Goal: Find specific fact: Find specific fact

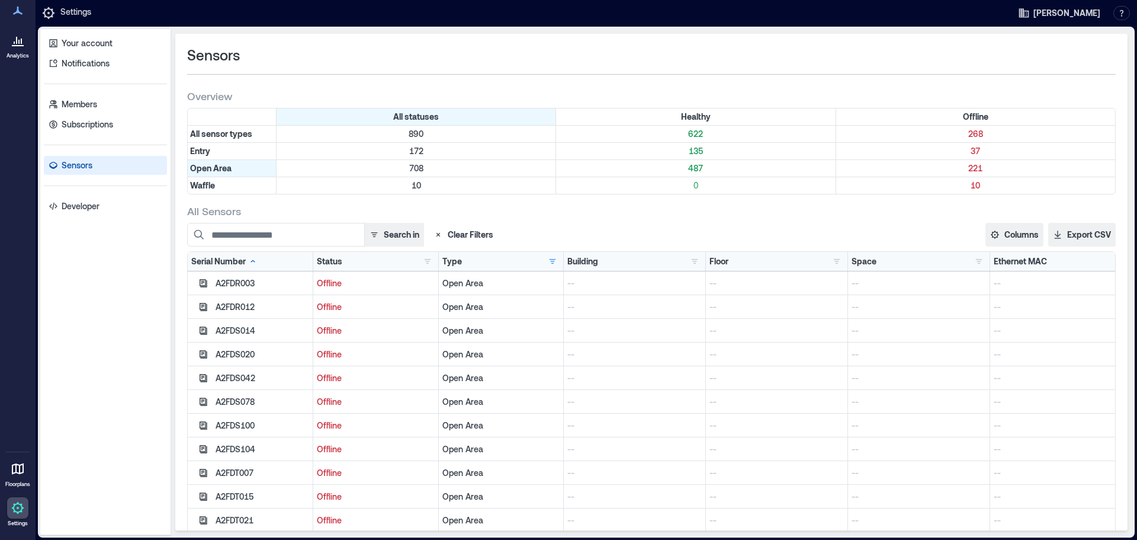
click at [20, 14] on icon at bounding box center [18, 11] width 14 height 14
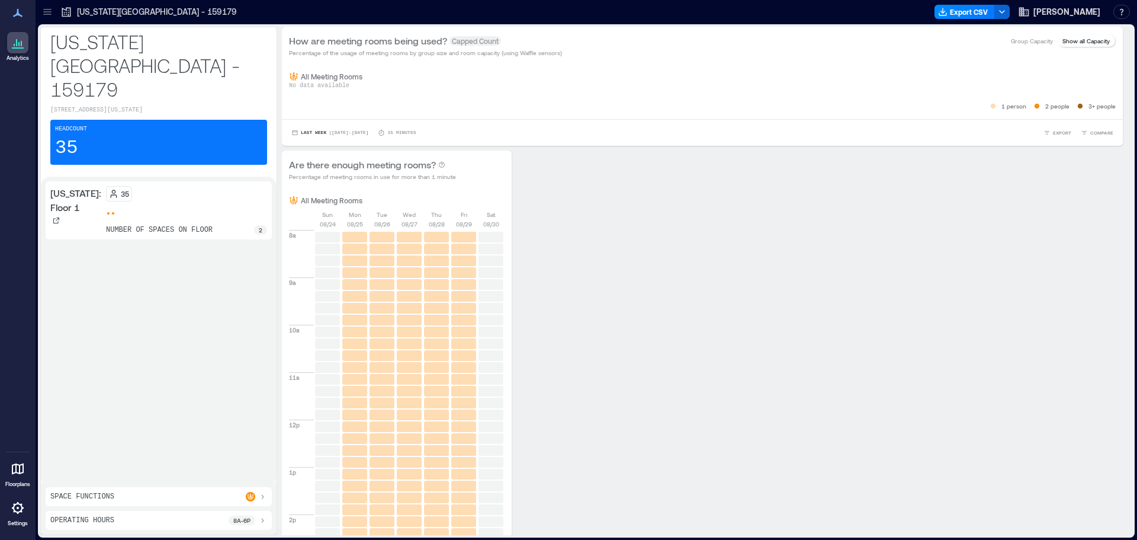
click at [17, 509] on icon at bounding box center [18, 508] width 14 height 14
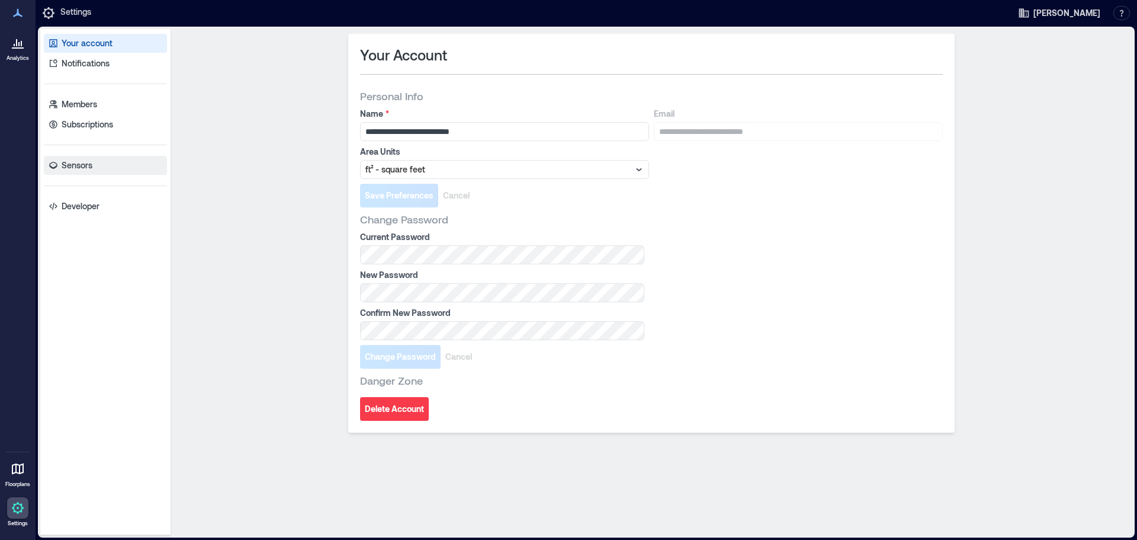
click at [78, 164] on p "Sensors" at bounding box center [77, 165] width 31 height 12
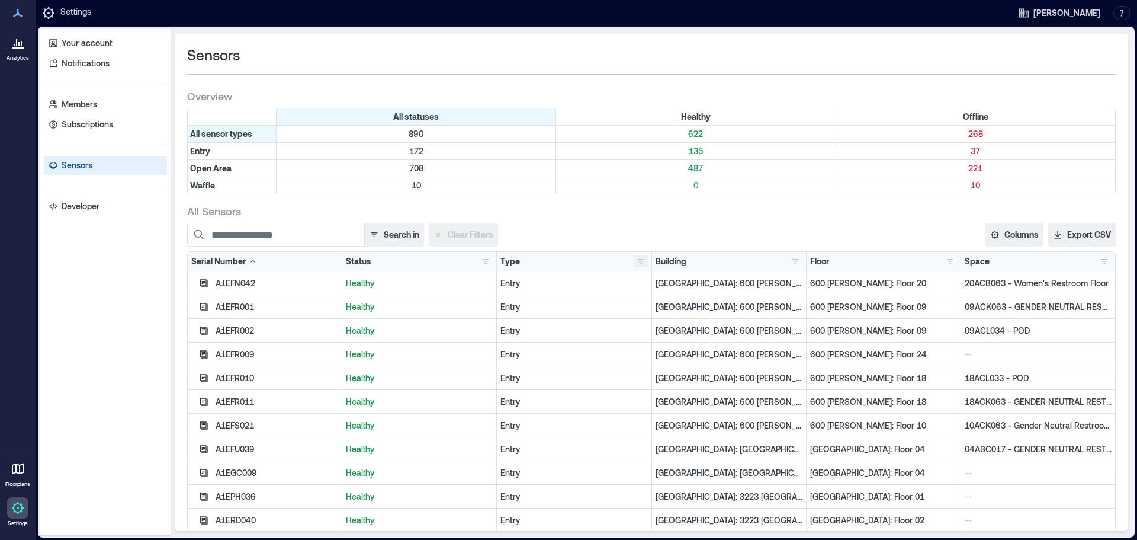
click at [635, 262] on button "button" at bounding box center [641, 261] width 14 height 12
click at [644, 306] on div "Open Area 708" at bounding box center [680, 305] width 89 height 12
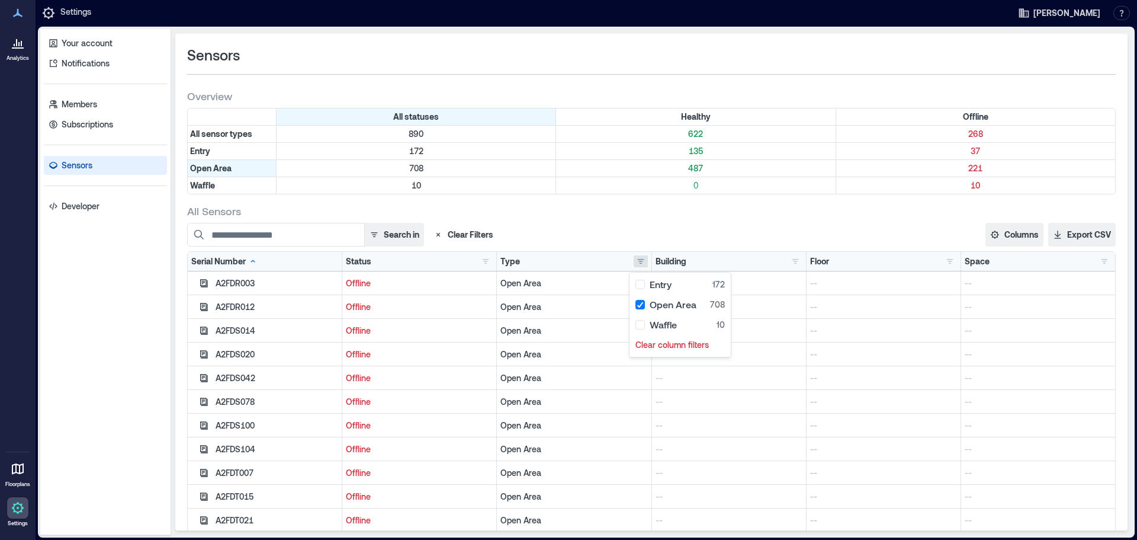
click at [537, 342] on div "Open Area" at bounding box center [574, 354] width 155 height 24
click at [1007, 229] on button "Columns" at bounding box center [1015, 235] width 58 height 24
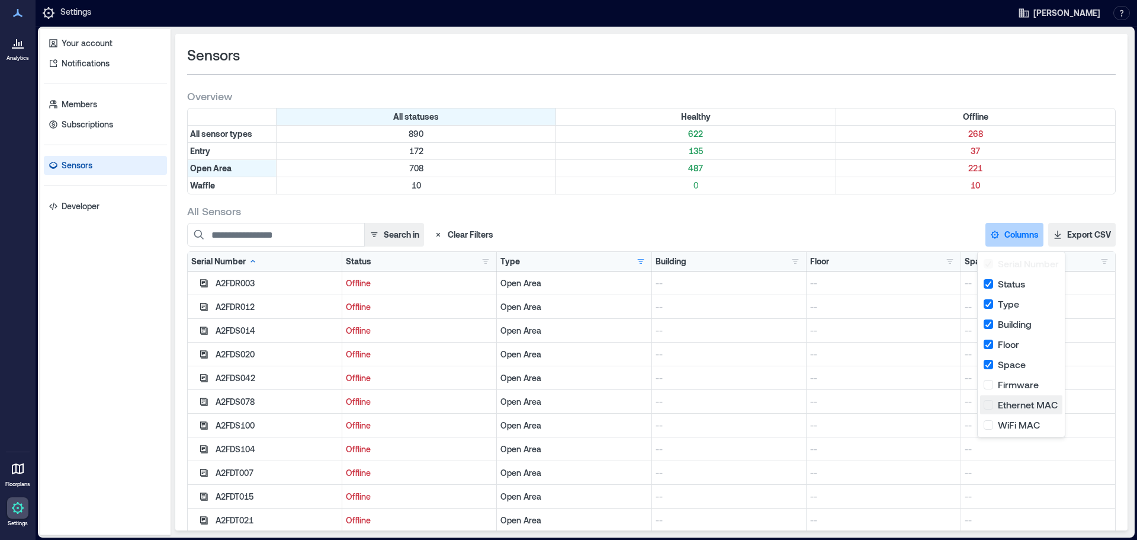
click at [986, 406] on button "Ethernet MAC" at bounding box center [1021, 404] width 82 height 19
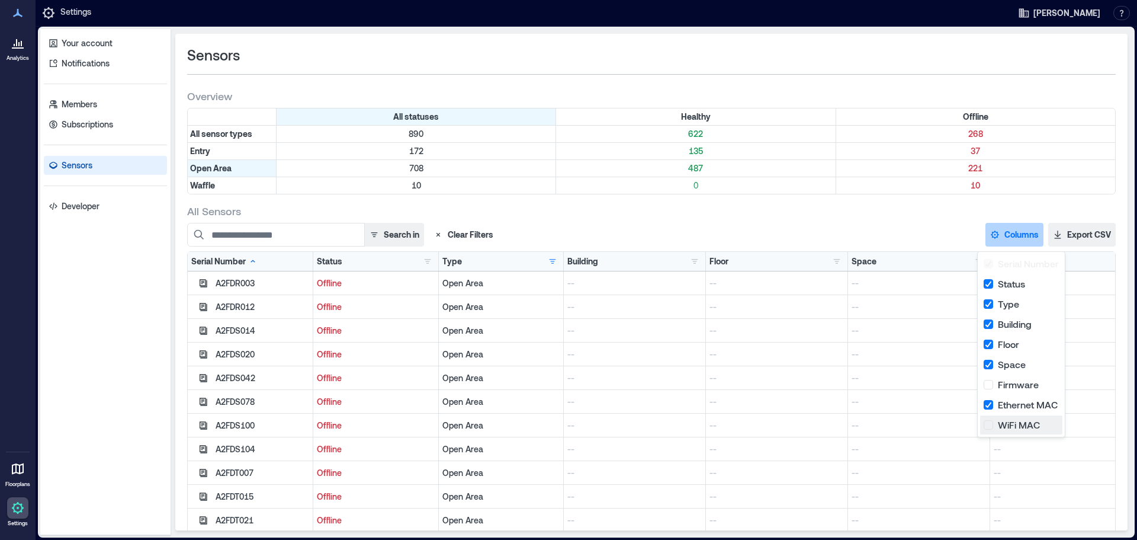
click at [987, 427] on button "WiFi MAC" at bounding box center [1021, 424] width 82 height 19
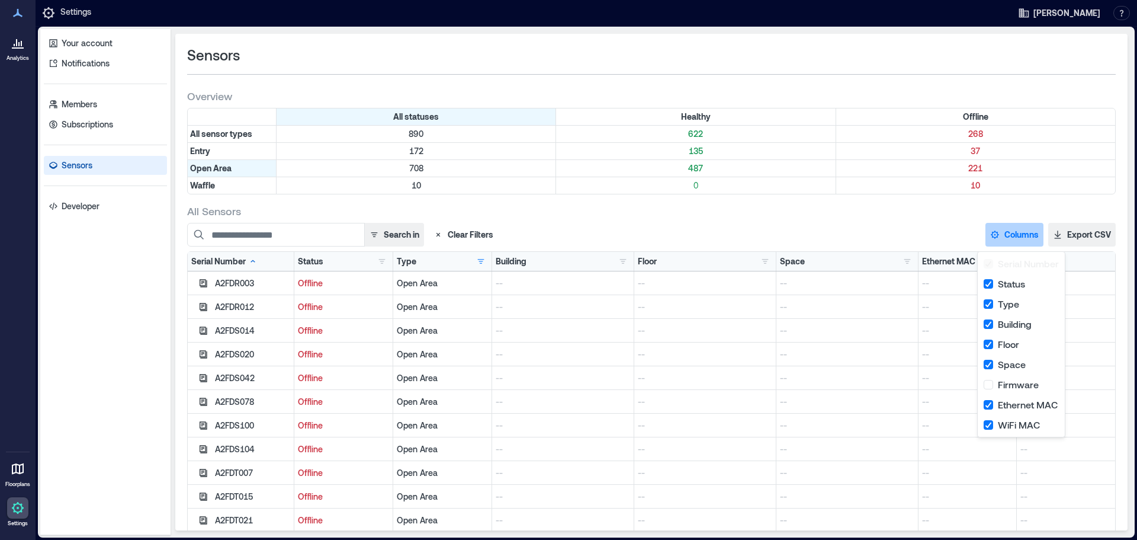
click at [844, 327] on p "--" at bounding box center [847, 331] width 134 height 12
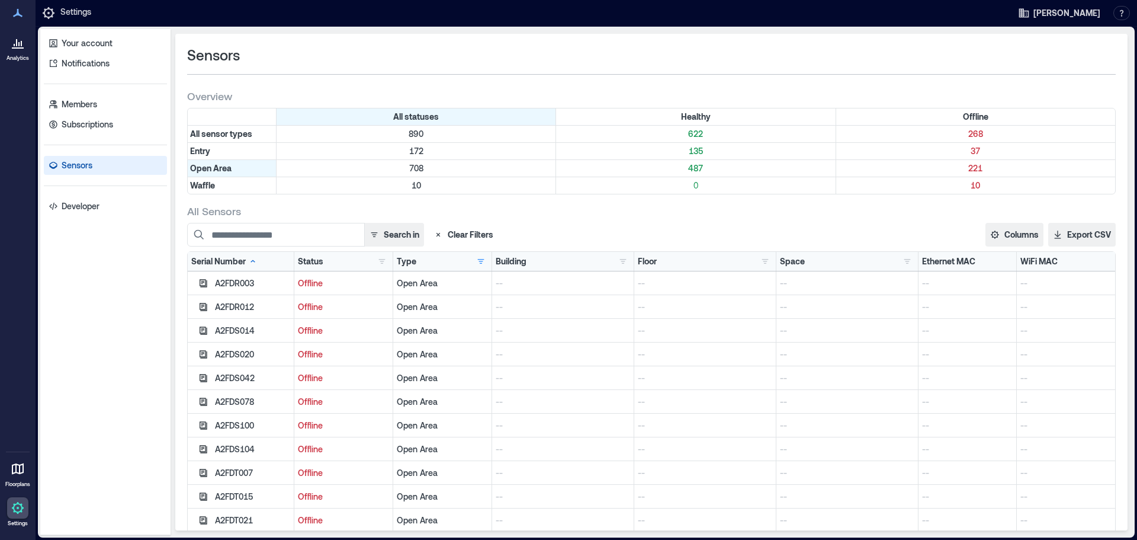
click at [980, 262] on div "Ethernet MAC" at bounding box center [967, 261] width 91 height 12
click at [1034, 259] on div "WiFi MAC" at bounding box center [1039, 261] width 37 height 12
click at [379, 259] on button "button" at bounding box center [382, 261] width 14 height 12
click at [383, 286] on div "Healthy 487" at bounding box center [416, 284] width 75 height 12
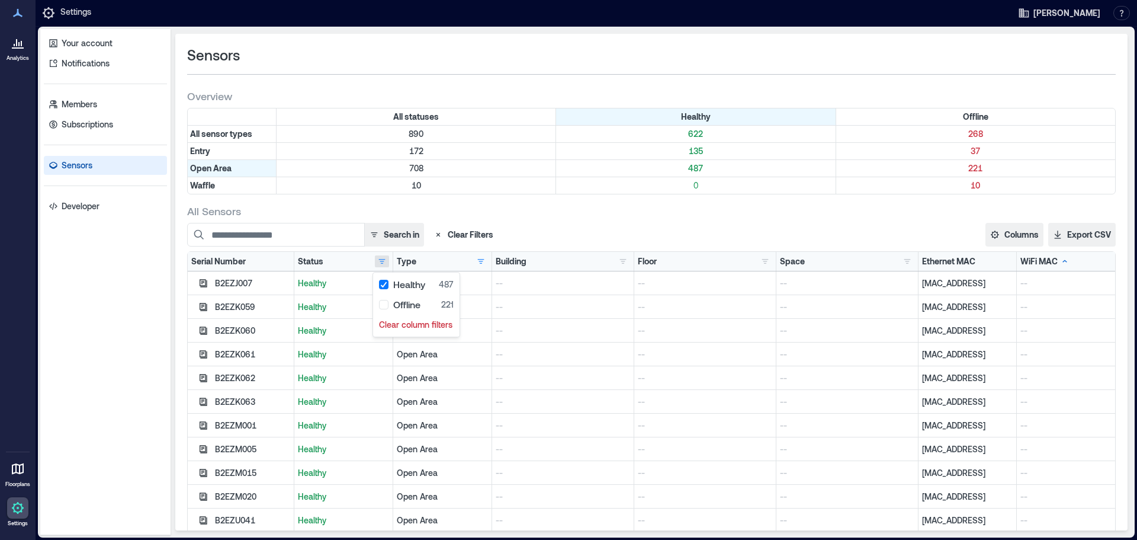
click at [393, 372] on div "Open Area" at bounding box center [442, 378] width 99 height 24
drag, startPoint x: 976, startPoint y: 282, endPoint x: 883, endPoint y: 294, distance: 93.8
click at [883, 294] on div "B2EZJ007 Healthy Open Area -- -- -- b8:80:4f:0c:a8:da --" at bounding box center [652, 283] width 928 height 24
copy div "b8:80:4f:0c:a8:da"
drag, startPoint x: 984, startPoint y: 286, endPoint x: 911, endPoint y: 287, distance: 72.9
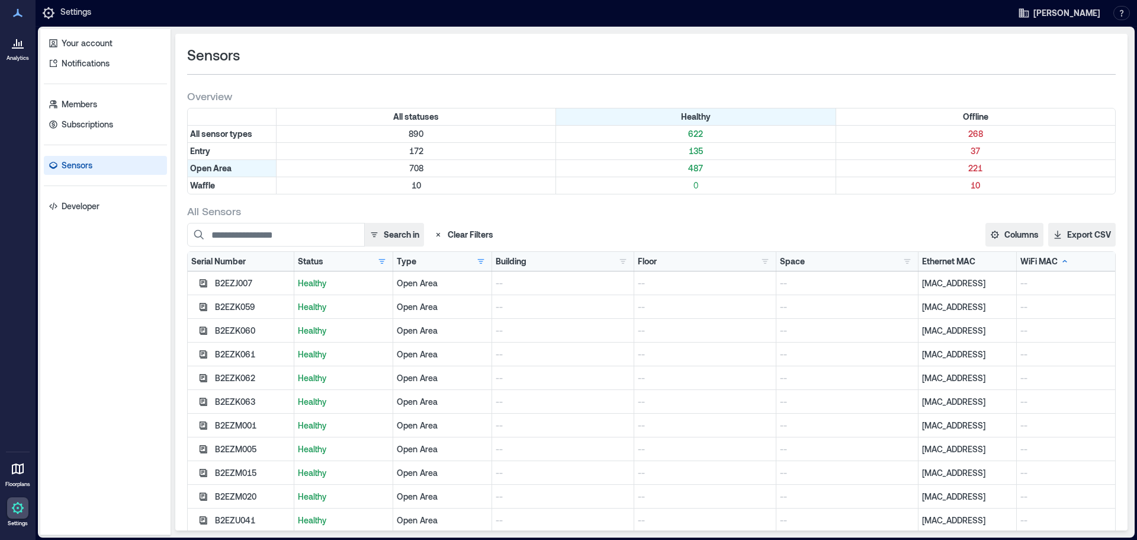
click at [919, 287] on div "b8:80:4f:0c:a8:da" at bounding box center [968, 283] width 99 height 24
copy p "b8:80:4f:0c:a8:da"
click at [1015, 232] on button "Columns" at bounding box center [1015, 235] width 58 height 24
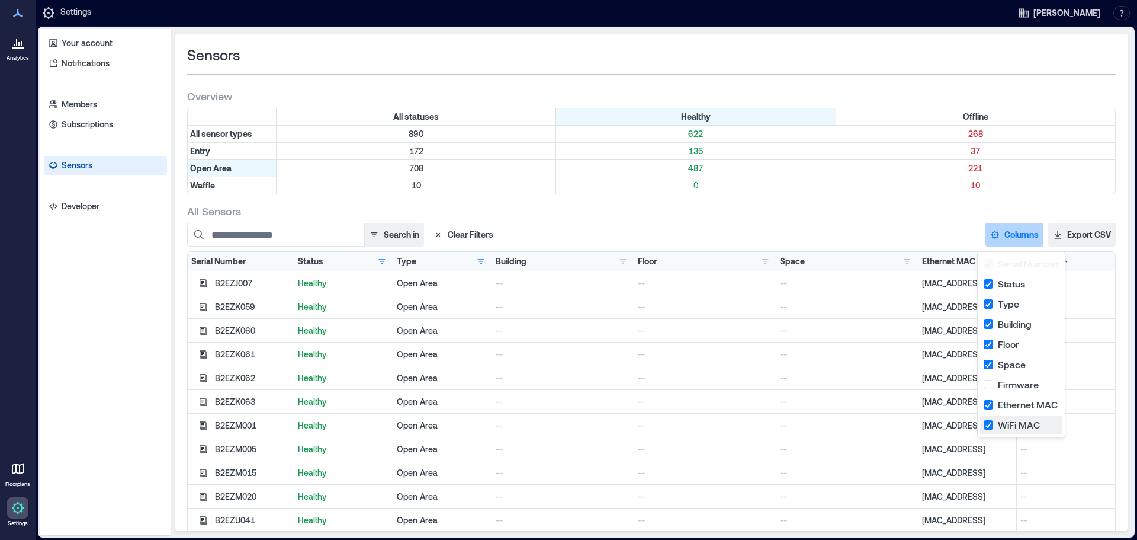
click at [989, 422] on button "WiFi MAC" at bounding box center [1021, 424] width 82 height 19
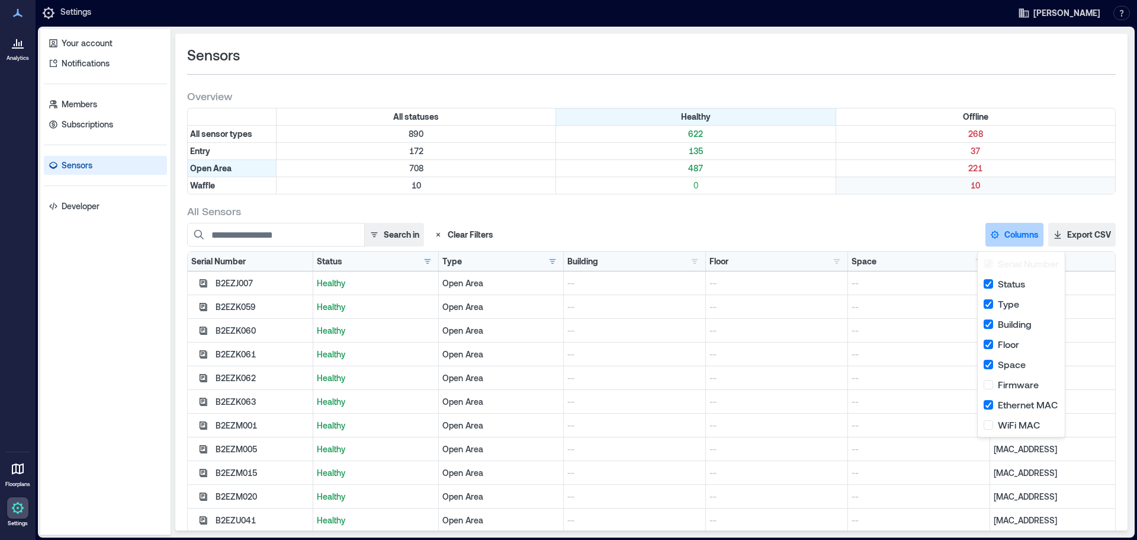
click at [912, 188] on p "10" at bounding box center [976, 185] width 274 height 12
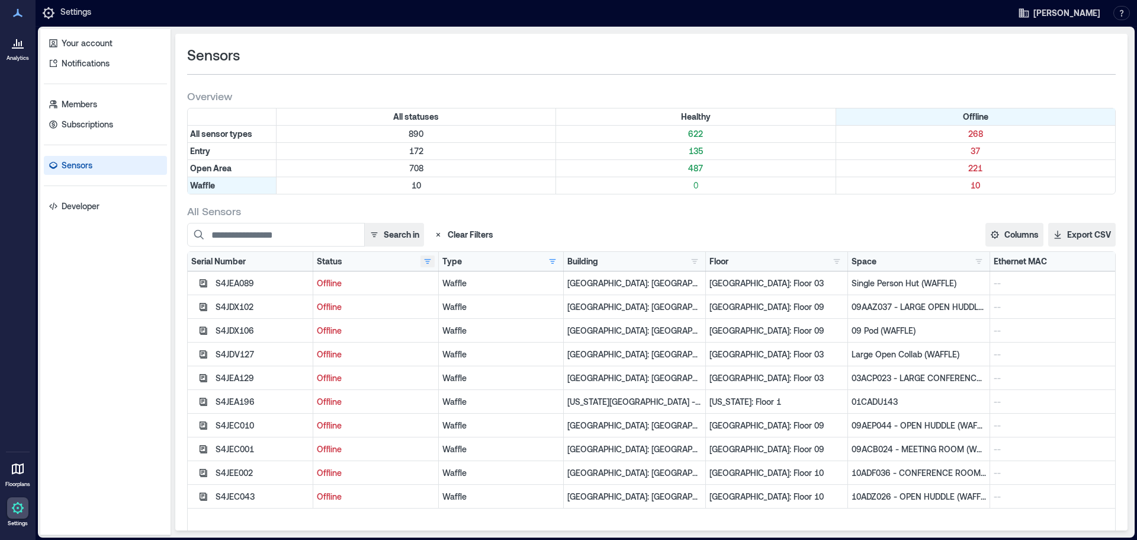
click at [421, 260] on button "button" at bounding box center [428, 261] width 14 height 12
click at [646, 418] on div "[GEOGRAPHIC_DATA]: [GEOGRAPHIC_DATA] - 133489" at bounding box center [635, 425] width 142 height 24
click at [422, 259] on button "button" at bounding box center [428, 261] width 14 height 12
click at [427, 286] on div "Offline 10" at bounding box center [458, 284] width 73 height 12
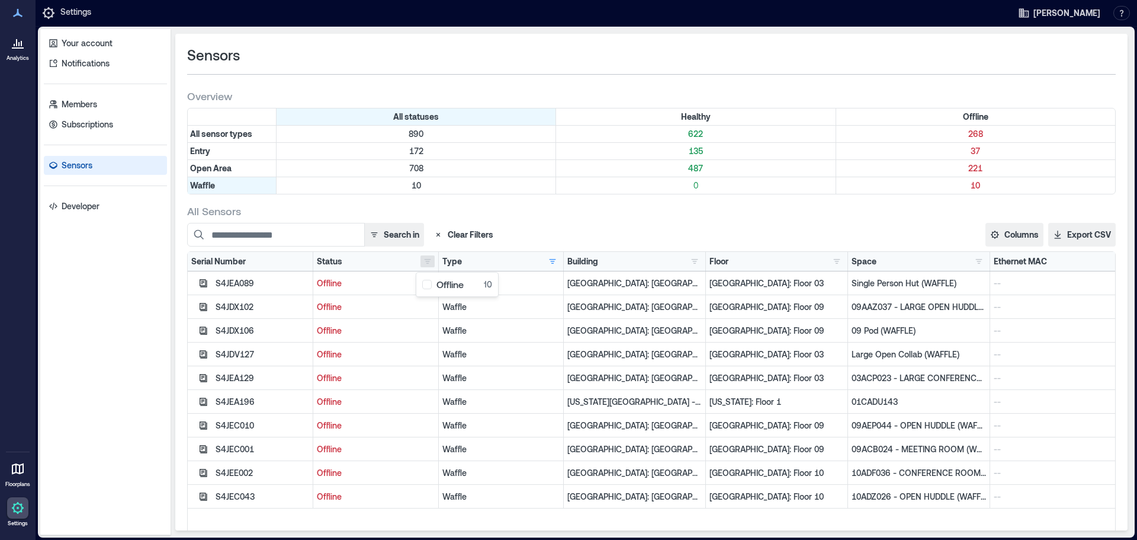
click at [722, 343] on div "[GEOGRAPHIC_DATA]: Floor 03" at bounding box center [777, 354] width 142 height 24
click at [88, 165] on p "Sensors" at bounding box center [77, 165] width 31 height 12
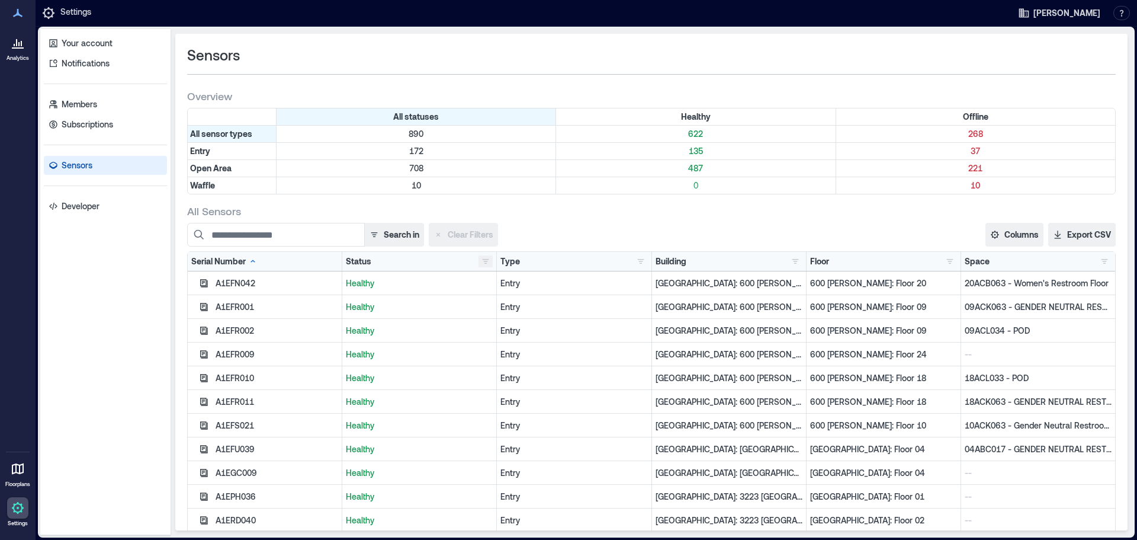
click at [479, 261] on button "button" at bounding box center [486, 261] width 14 height 12
click at [487, 286] on div "Healthy 622" at bounding box center [519, 284] width 75 height 12
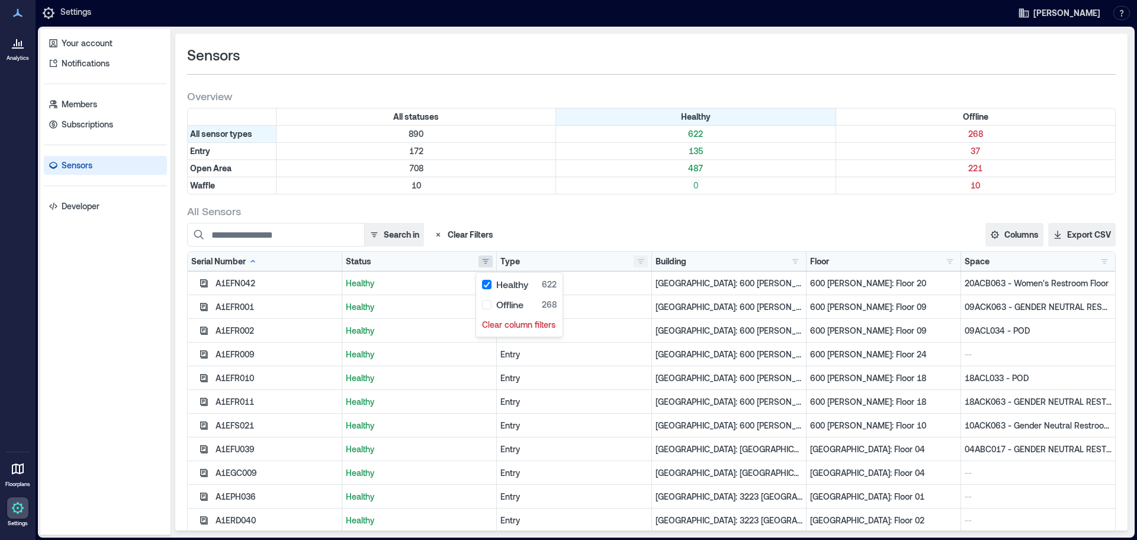
click at [634, 264] on button "button" at bounding box center [641, 261] width 14 height 12
click at [641, 304] on div "Open Area 487" at bounding box center [680, 305] width 89 height 12
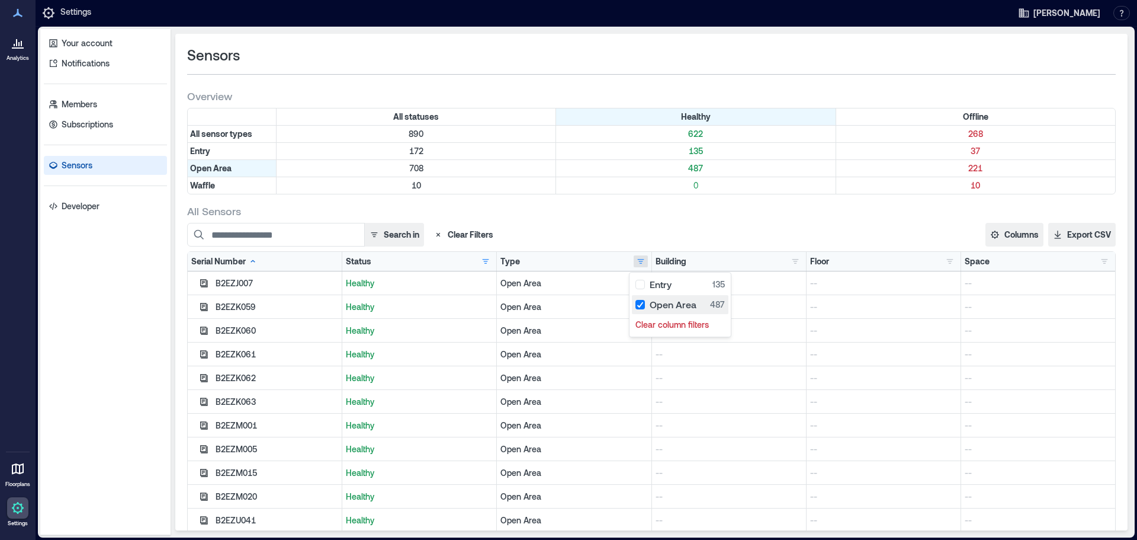
click at [638, 305] on div "Open Area 487" at bounding box center [680, 305] width 89 height 12
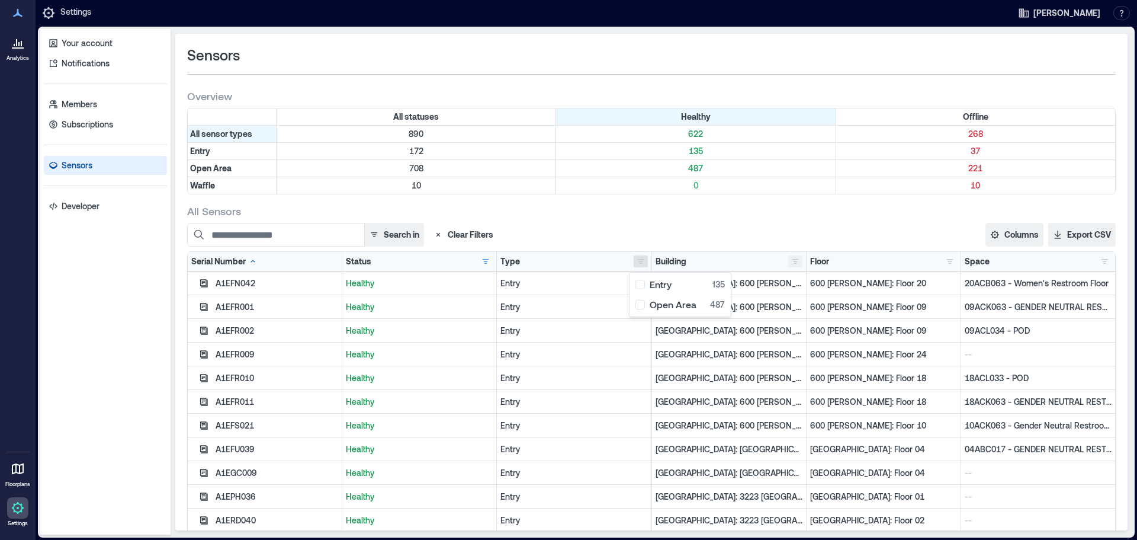
click at [788, 262] on button "button" at bounding box center [795, 261] width 14 height 12
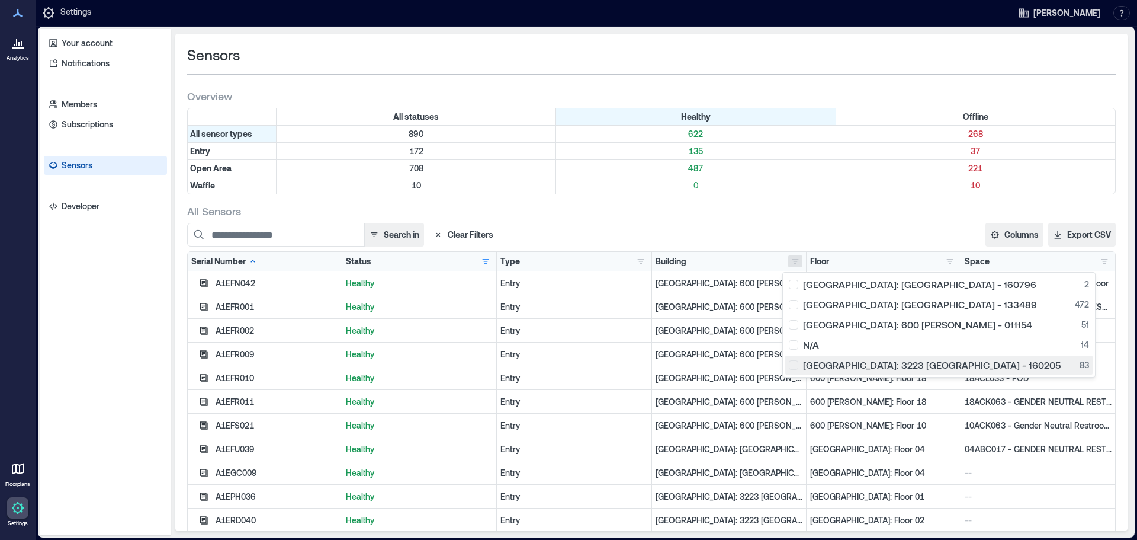
click at [793, 367] on div "Palo Alto: 3223 Hanover - 160205 83" at bounding box center [939, 365] width 300 height 12
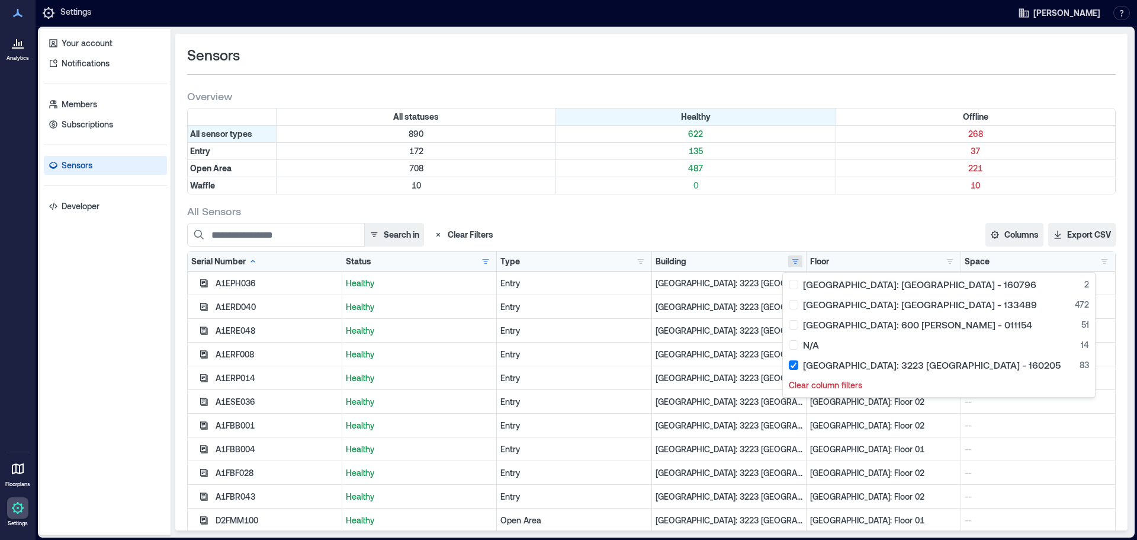
click at [912, 232] on div "Search in Clear Filters Columns Serial Number Status Type Building Floor Space …" at bounding box center [651, 235] width 929 height 24
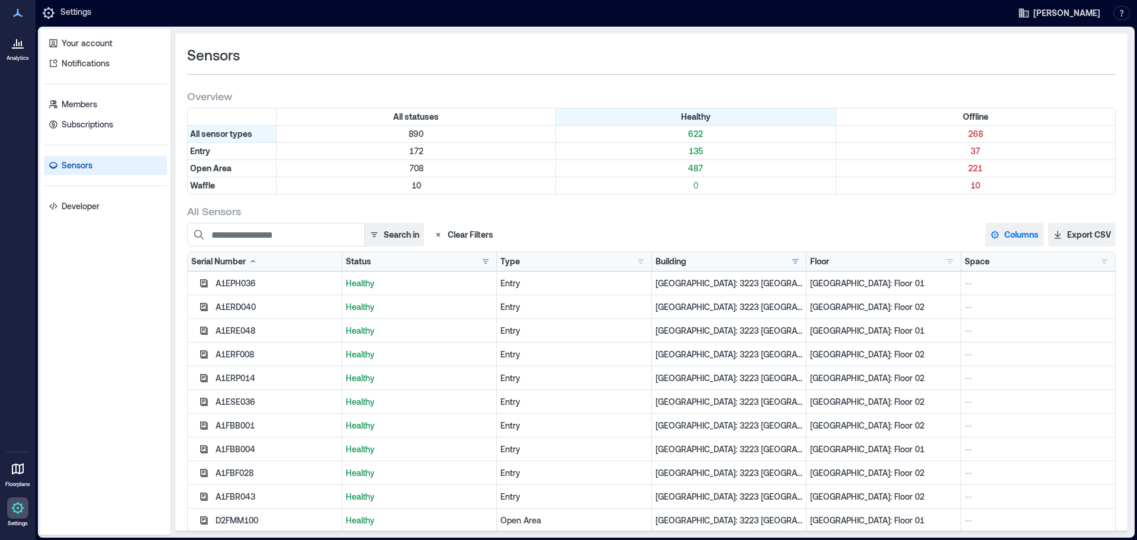
click at [1012, 230] on button "Columns" at bounding box center [1015, 235] width 58 height 24
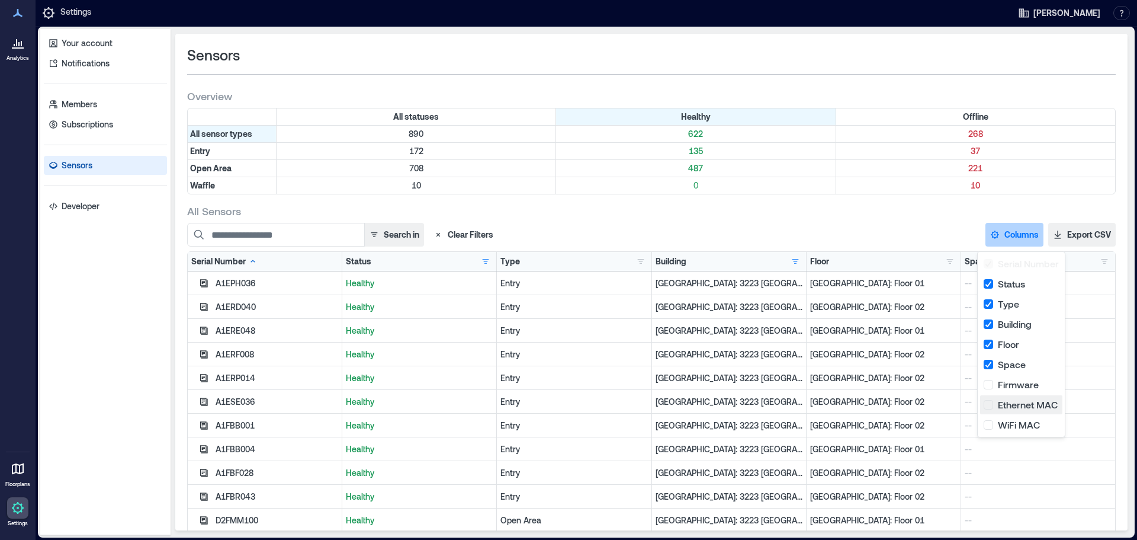
click at [987, 405] on button "Ethernet MAC" at bounding box center [1021, 404] width 82 height 19
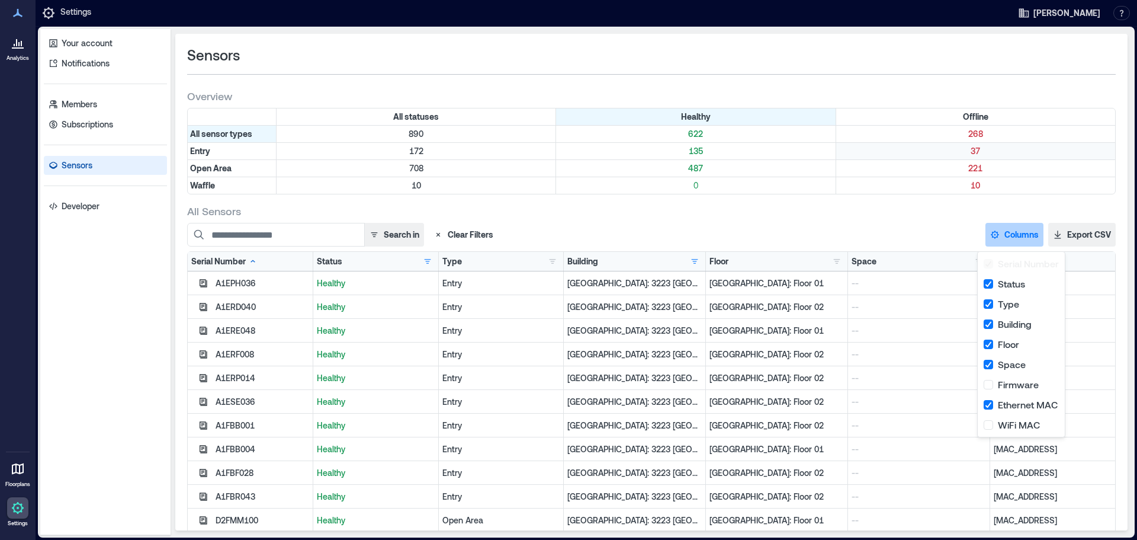
click at [881, 155] on p "37" at bounding box center [976, 151] width 274 height 12
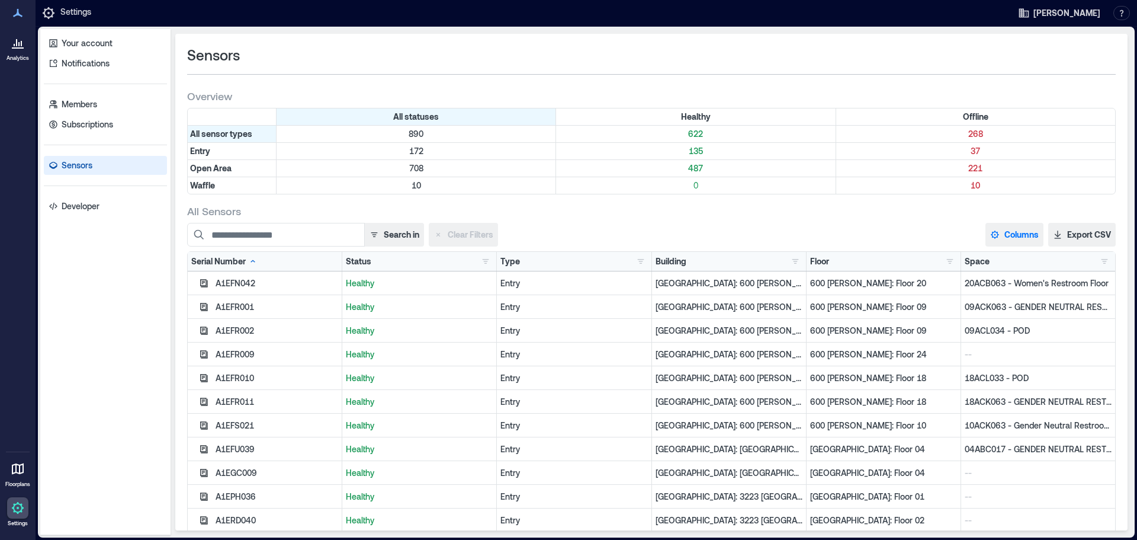
click at [1025, 236] on button "Columns" at bounding box center [1015, 235] width 58 height 24
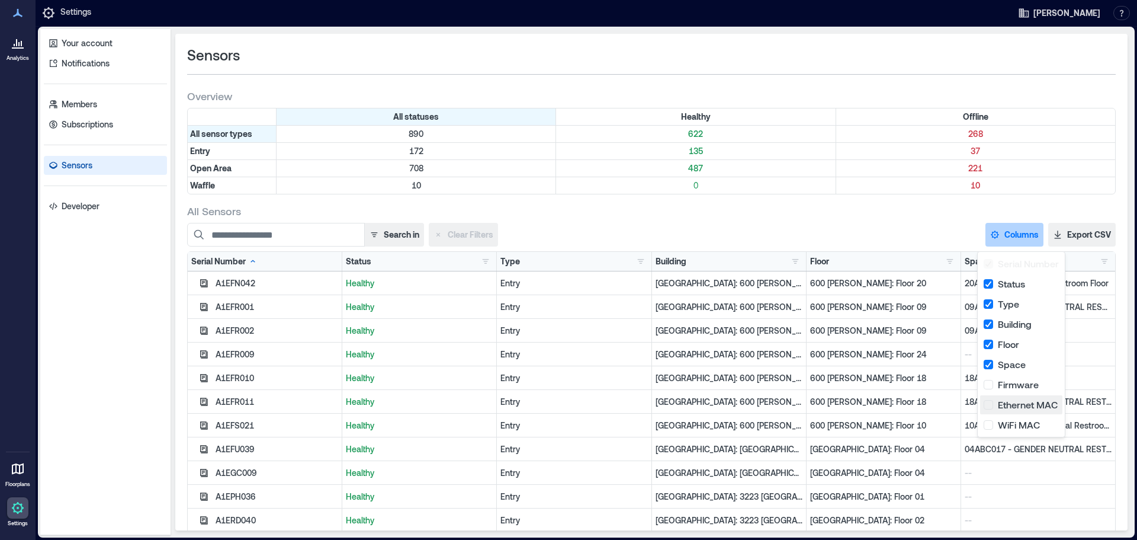
click at [989, 405] on button "Ethernet MAC" at bounding box center [1021, 404] width 82 height 19
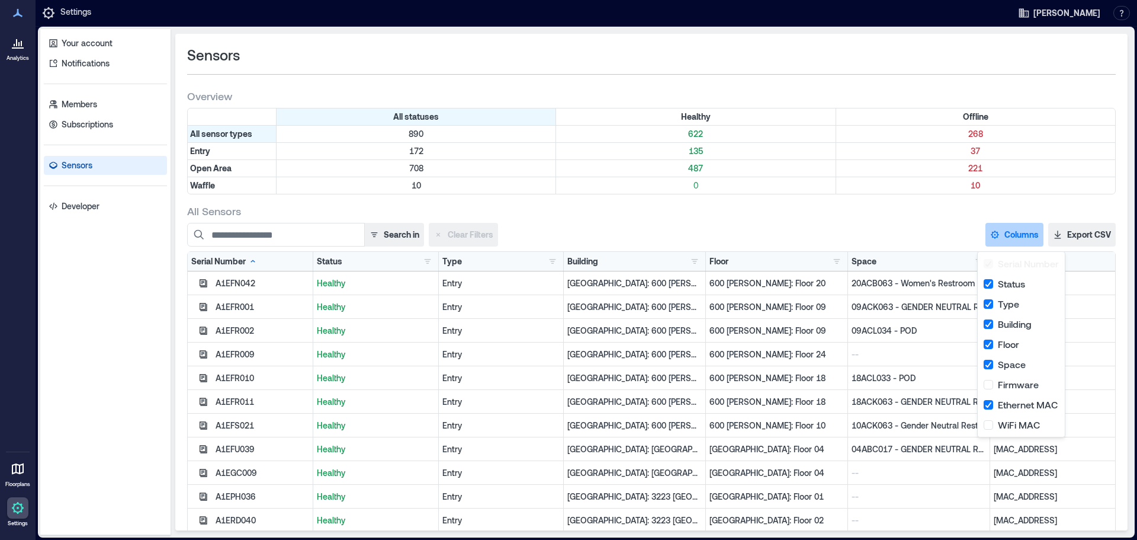
click at [910, 236] on div "Search in Clear Filters Columns Serial Number Status Type Building Floor Space …" at bounding box center [651, 235] width 929 height 24
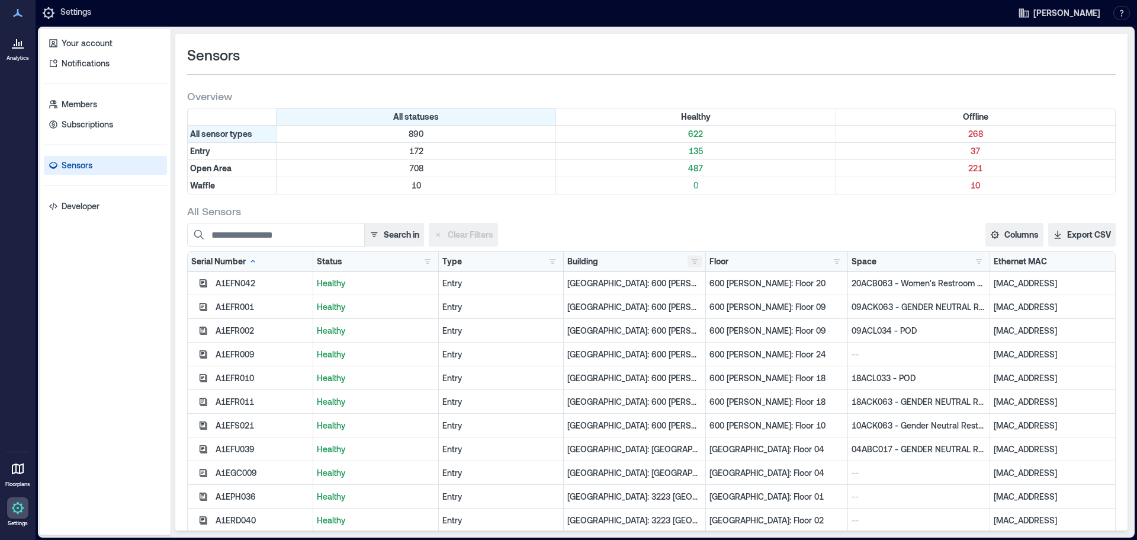
click at [689, 261] on button "button" at bounding box center [695, 261] width 14 height 12
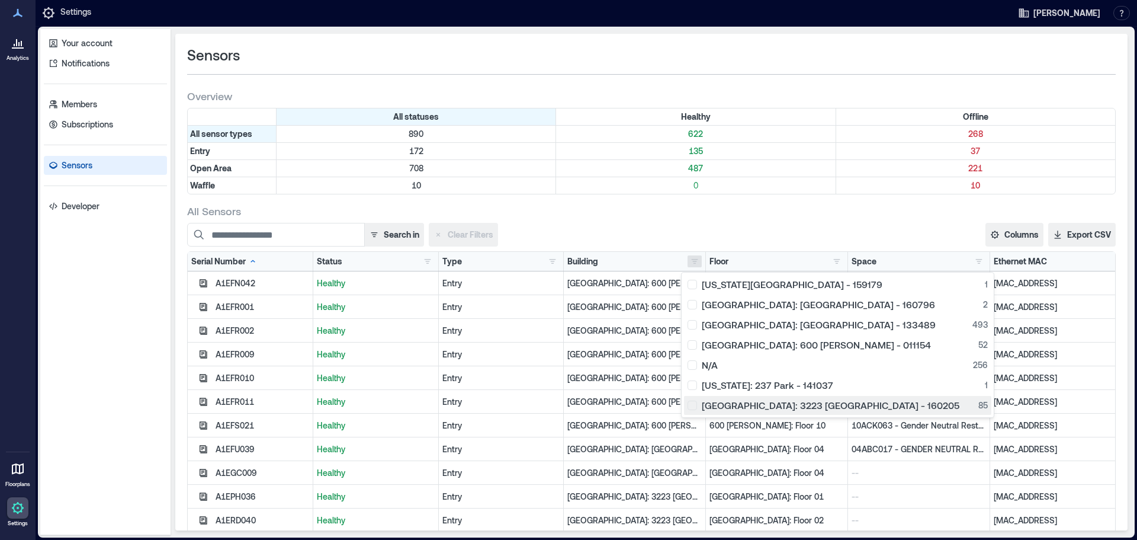
click at [694, 406] on div "Palo Alto: 3223 Hanover - 160205 85" at bounding box center [838, 405] width 300 height 12
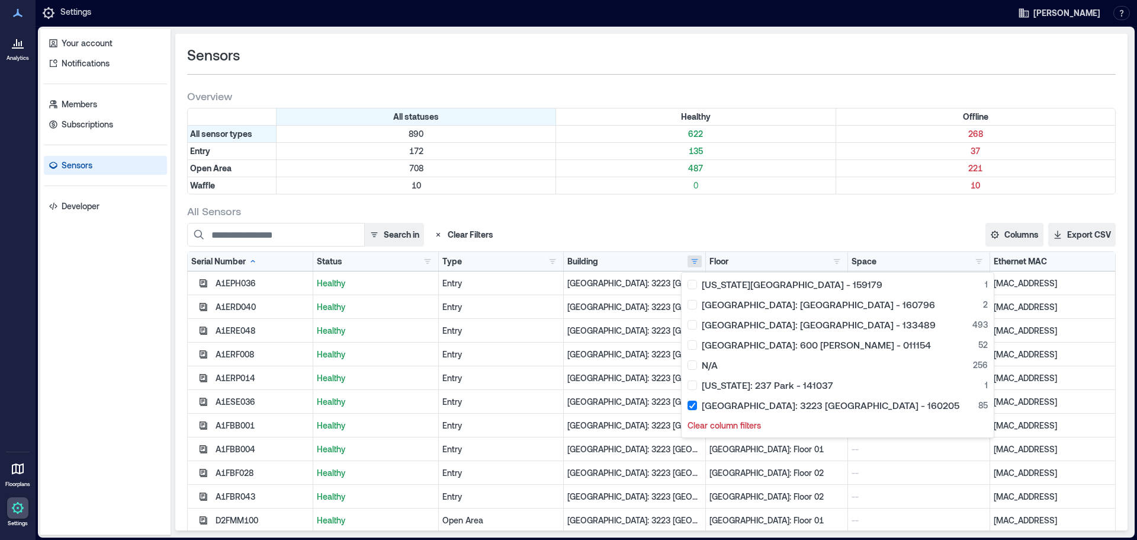
click at [836, 230] on div "Search in Clear Filters Columns Serial Number Status Type Building Floor Space …" at bounding box center [651, 235] width 929 height 24
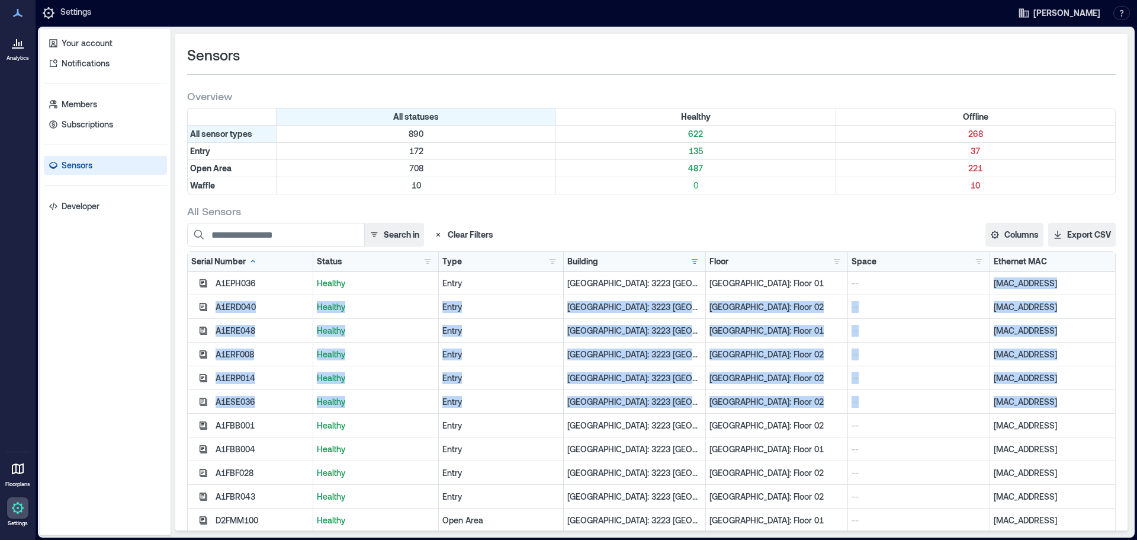
drag, startPoint x: 980, startPoint y: 282, endPoint x: 1028, endPoint y: 393, distance: 120.5
click at [1064, 279] on p "f0:b5:d1:10:85:f6" at bounding box center [1053, 283] width 118 height 12
drag, startPoint x: 1061, startPoint y: 280, endPoint x: 981, endPoint y: 283, distance: 80.0
click at [990, 283] on div "f0:b5:d1:10:85:f6" at bounding box center [1052, 283] width 125 height 24
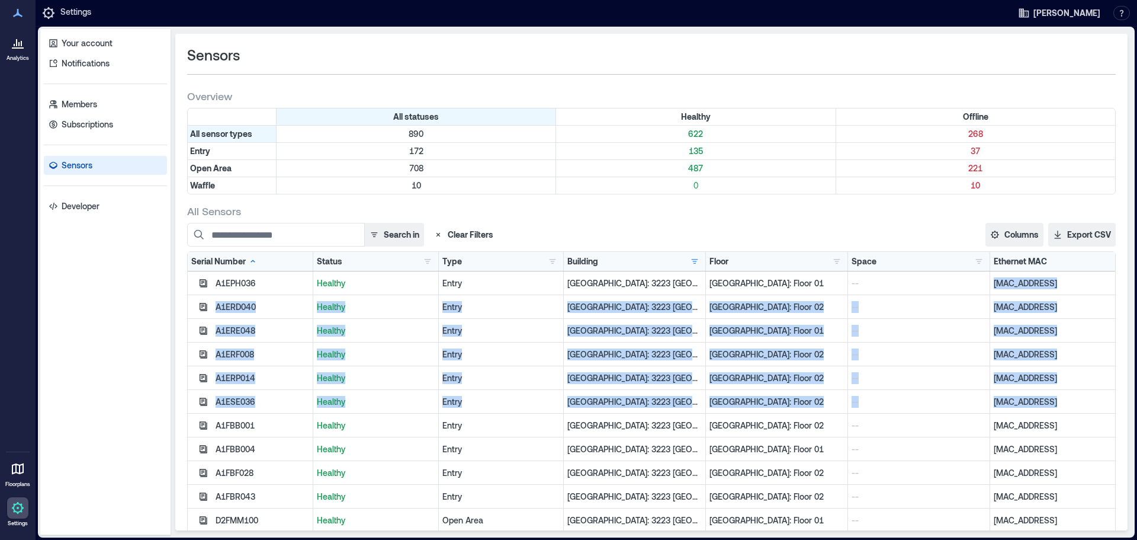
copy p "f0:b5:d1:10:85:f6"
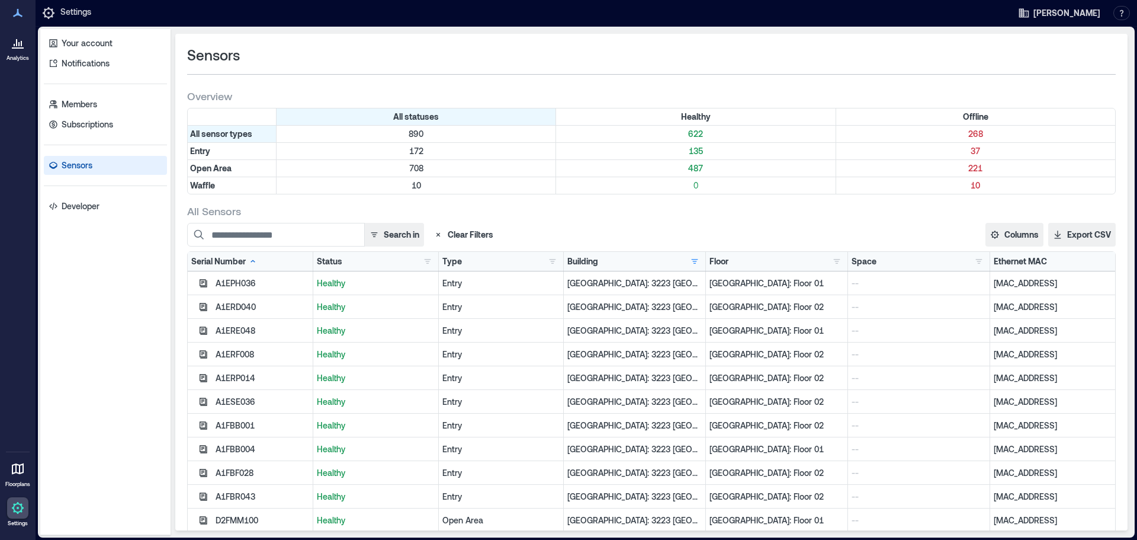
drag, startPoint x: 1053, startPoint y: 305, endPoint x: 981, endPoint y: 307, distance: 72.3
click at [994, 307] on p "38:81:d7:ca:ff:66" at bounding box center [1053, 307] width 118 height 12
copy p "38:81:d7:ca:ff:66"
drag, startPoint x: 1052, startPoint y: 327, endPoint x: 980, endPoint y: 329, distance: 72.3
click at [990, 329] on div "[MAC_ADDRESS]" at bounding box center [1052, 331] width 125 height 24
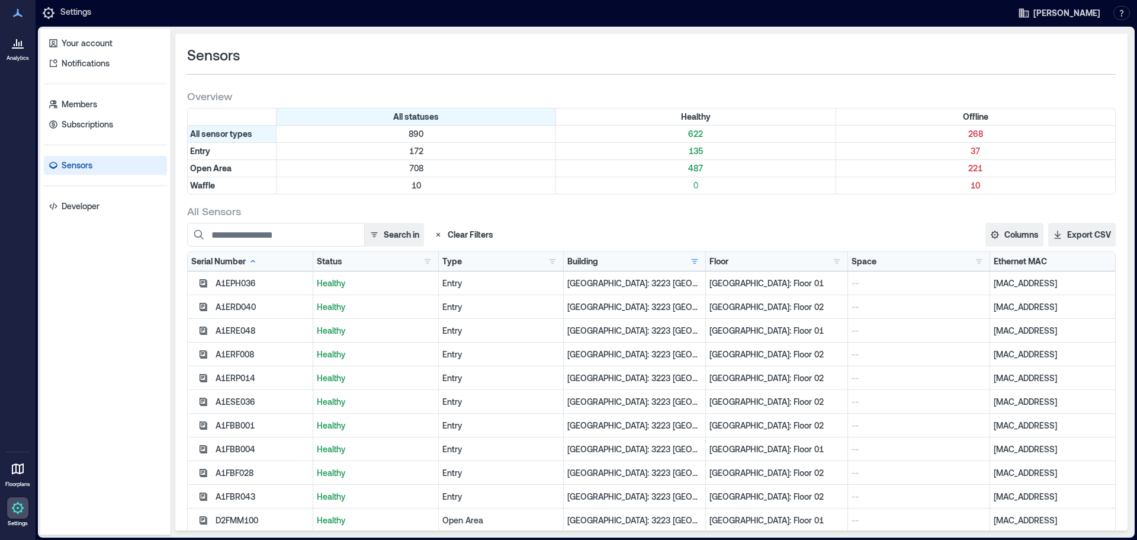
copy p "[MAC_ADDRESS]"
click at [965, 354] on div "A1ERF008 Healthy Entry Palo Alto: 3223 Hanover - 160205 Palo Alto: Floor 02 -- …" at bounding box center [652, 354] width 928 height 24
drag, startPoint x: 1031, startPoint y: 352, endPoint x: 979, endPoint y: 355, distance: 52.8
click at [990, 355] on div "[MAC_ADDRESS]" at bounding box center [1052, 354] width 125 height 24
copy p "[MAC_ADDRESS]"
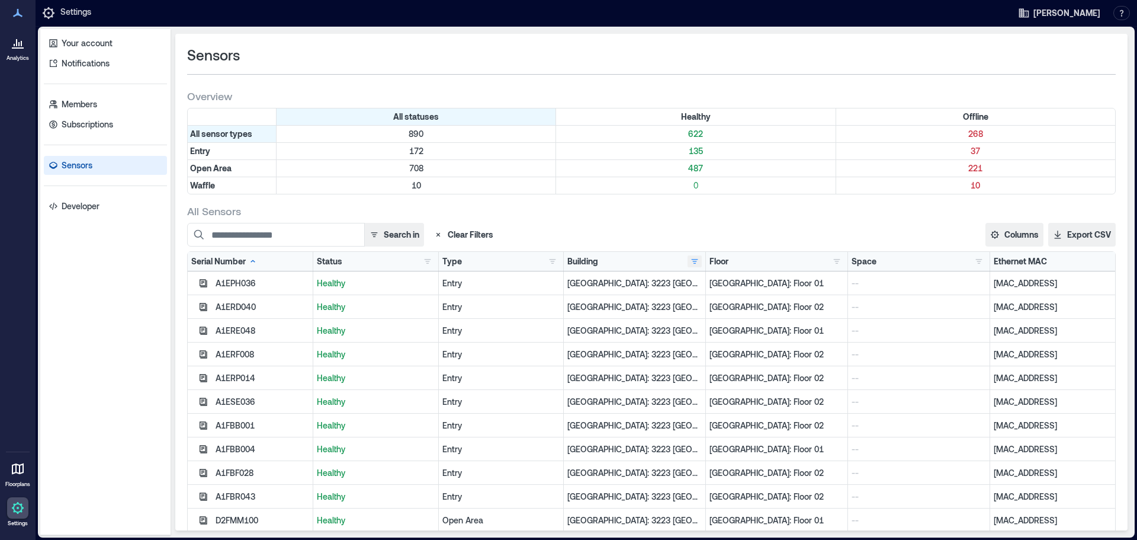
click at [688, 260] on button "button" at bounding box center [695, 261] width 14 height 12
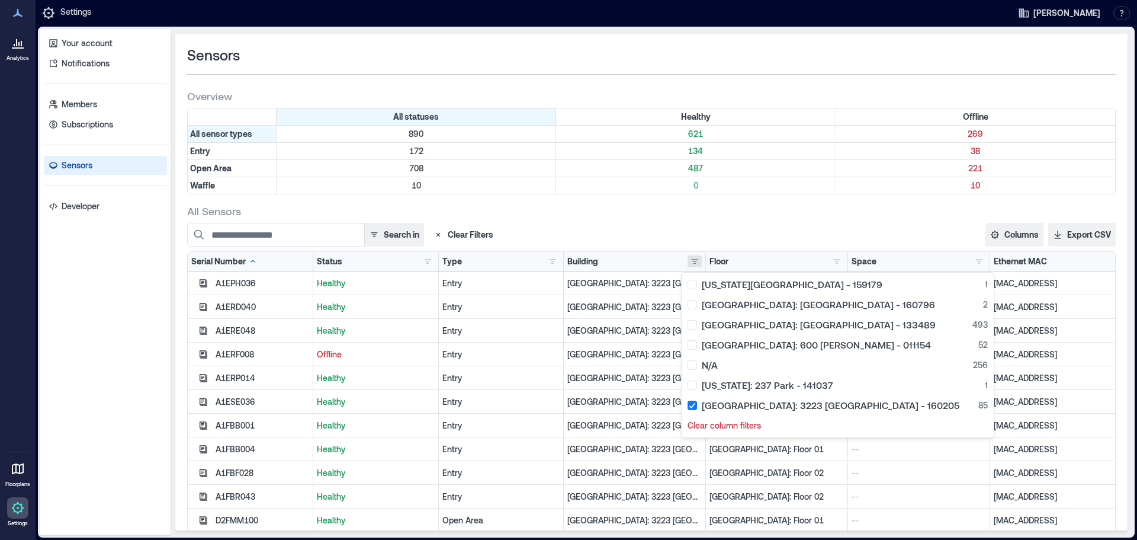
drag, startPoint x: 371, startPoint y: 361, endPoint x: 393, endPoint y: 363, distance: 21.5
click at [371, 361] on div "Offline" at bounding box center [376, 354] width 126 height 24
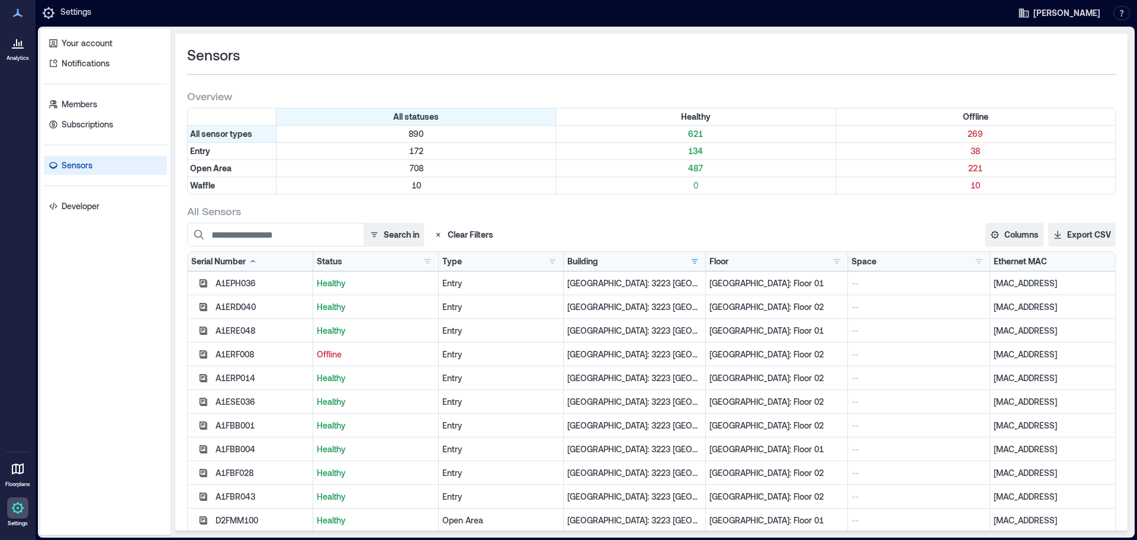
drag, startPoint x: 1057, startPoint y: 355, endPoint x: 978, endPoint y: 355, distance: 79.4
click at [990, 355] on div "[MAC_ADDRESS]" at bounding box center [1052, 354] width 125 height 24
click at [1082, 261] on div "Ethernet MAC" at bounding box center [1053, 261] width 118 height 12
click at [1010, 256] on div "Ethernet MAC" at bounding box center [1020, 261] width 53 height 12
click at [1033, 263] on div "Ethernet MAC" at bounding box center [1026, 261] width 65 height 12
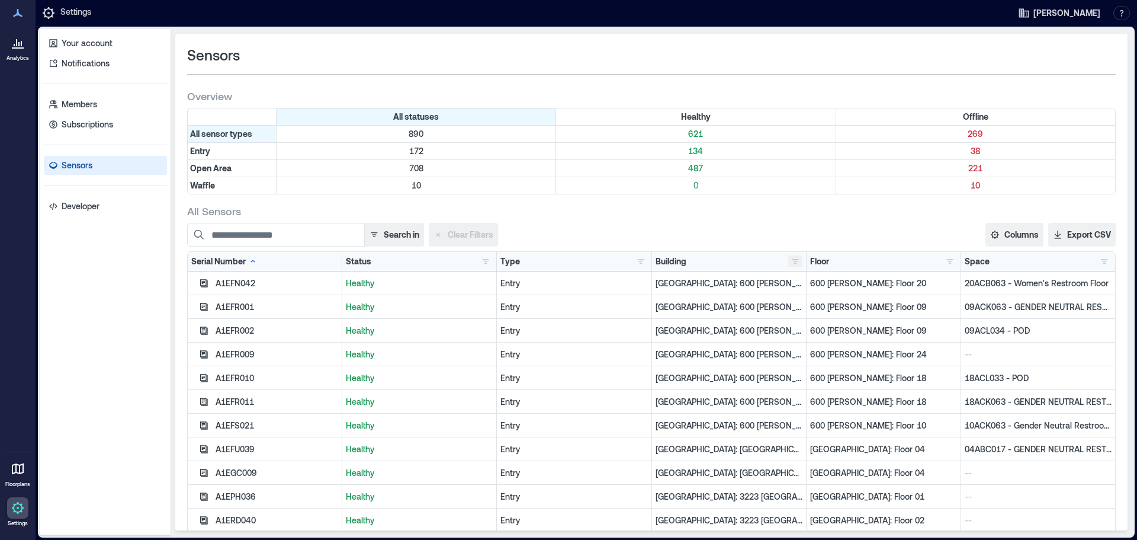
click at [788, 263] on button "button" at bounding box center [795, 261] width 14 height 12
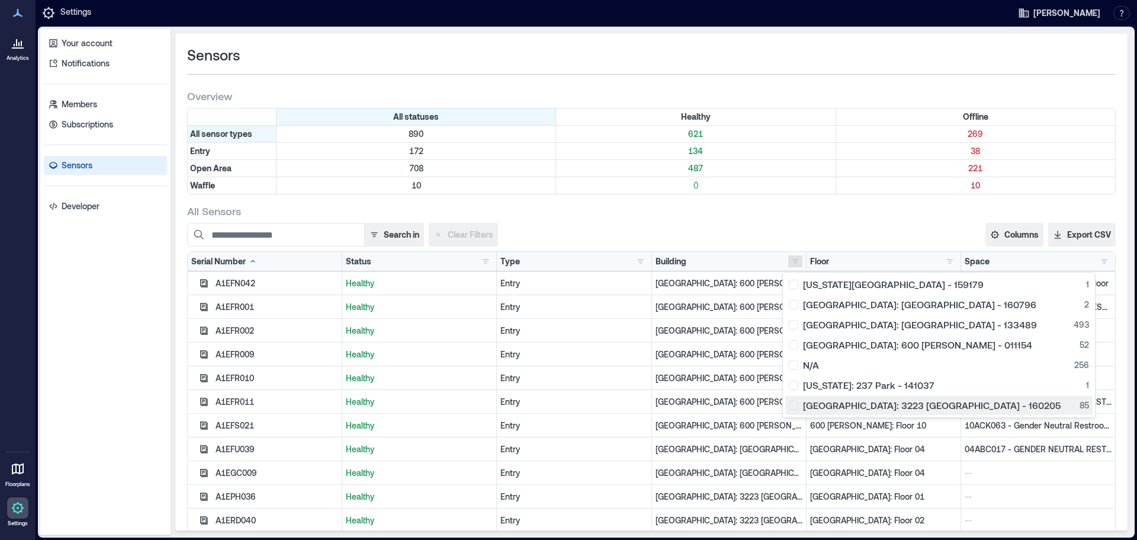
click at [800, 405] on div "Palo Alto: 3223 Hanover - 160205 85" at bounding box center [939, 405] width 300 height 12
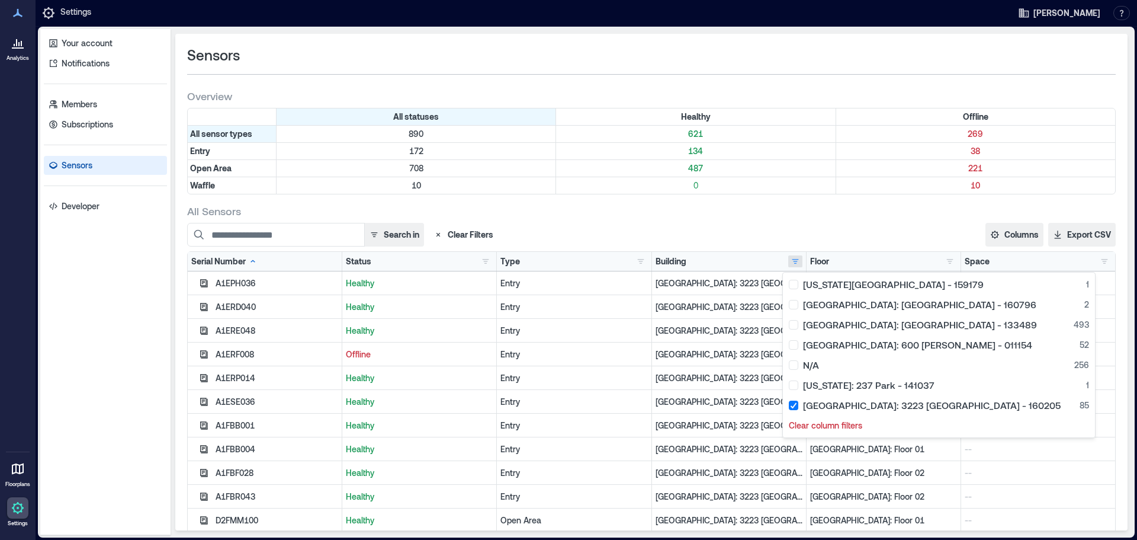
click at [409, 355] on p "Offline" at bounding box center [419, 354] width 147 height 12
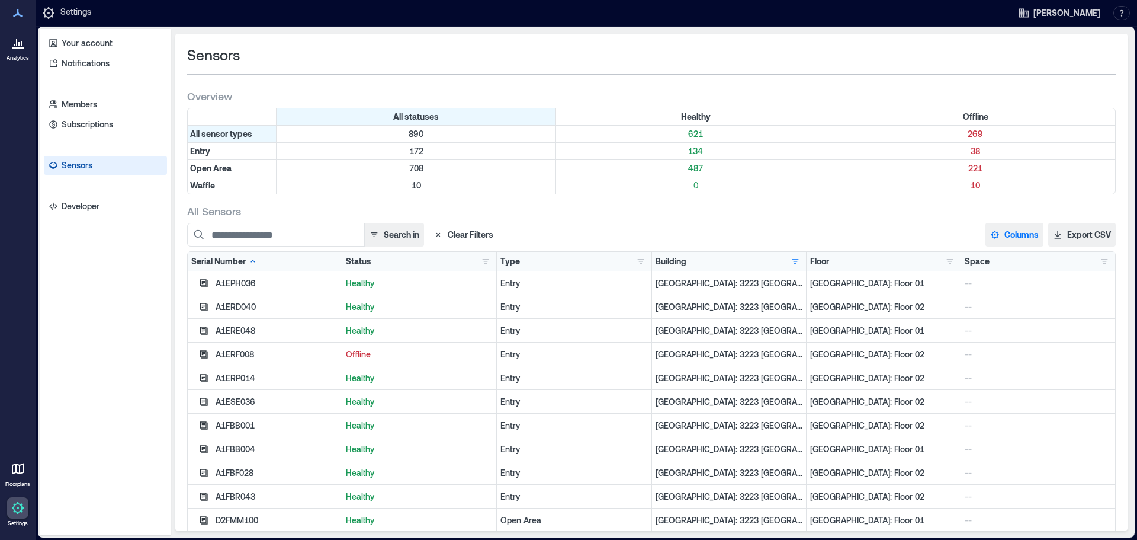
click at [1023, 235] on button "Columns" at bounding box center [1015, 235] width 58 height 24
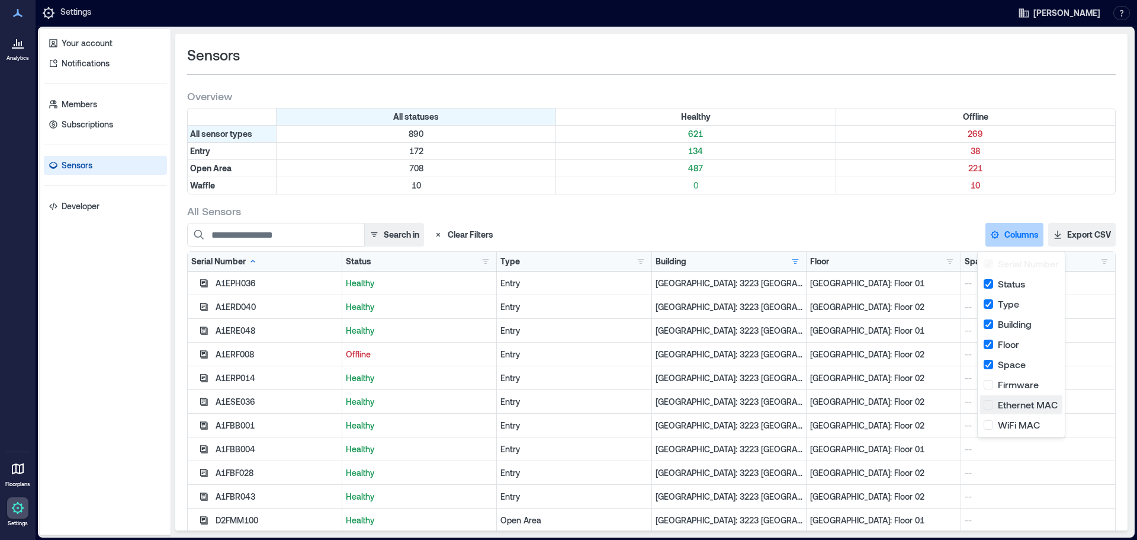
click at [992, 406] on button "Ethernet MAC" at bounding box center [1021, 404] width 82 height 19
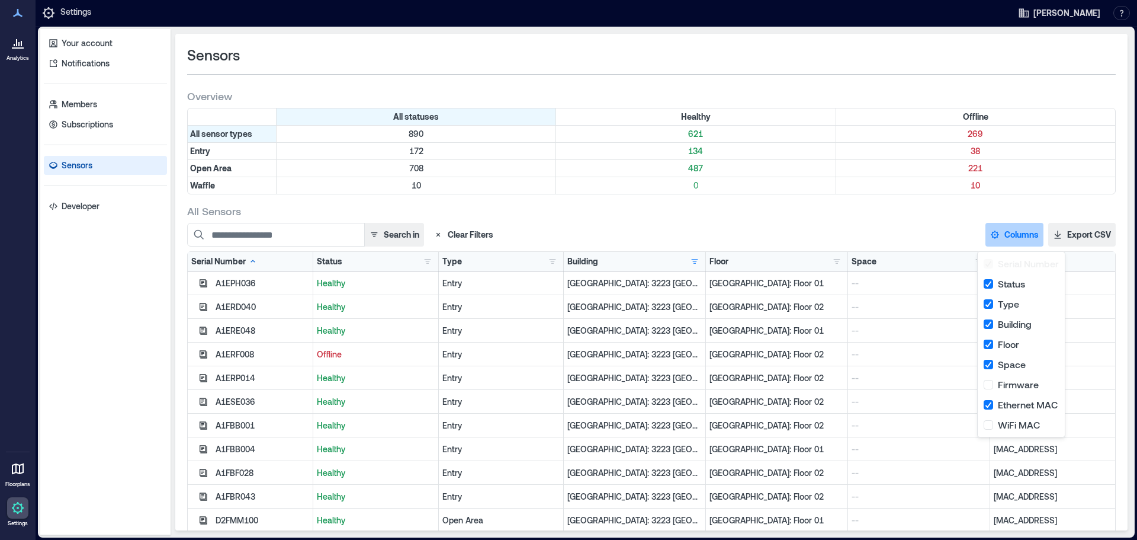
click at [928, 231] on div "Search in Clear Filters Columns Serial Number Status Type Building Floor Space …" at bounding box center [651, 235] width 929 height 24
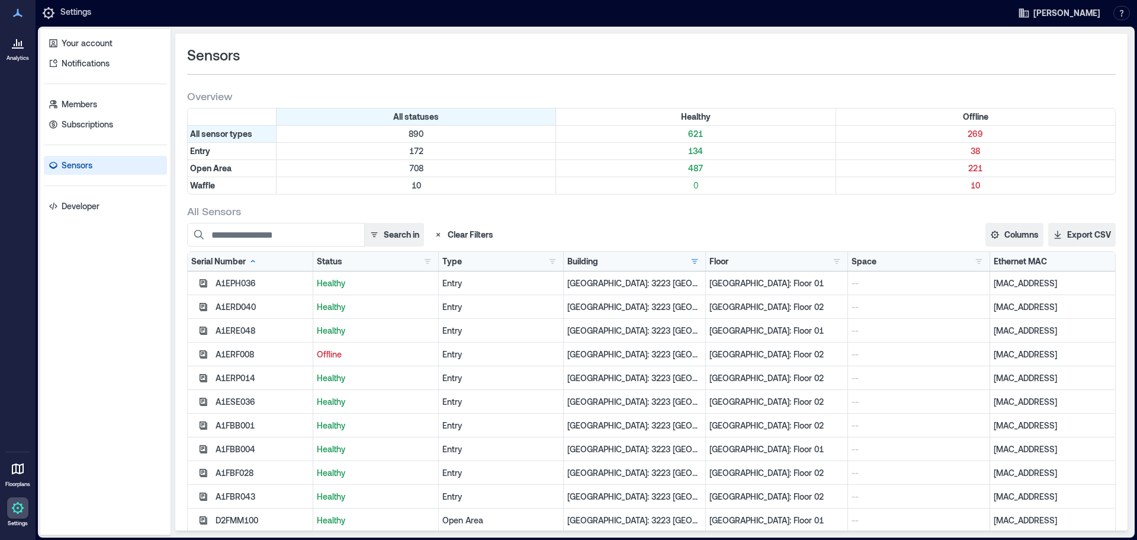
drag, startPoint x: 1055, startPoint y: 354, endPoint x: 931, endPoint y: 354, distance: 123.8
click at [931, 354] on div "A1ERF008 Offline Entry [GEOGRAPHIC_DATA]: 3223 [GEOGRAPHIC_DATA] - 160205 [GEOG…" at bounding box center [652, 354] width 928 height 24
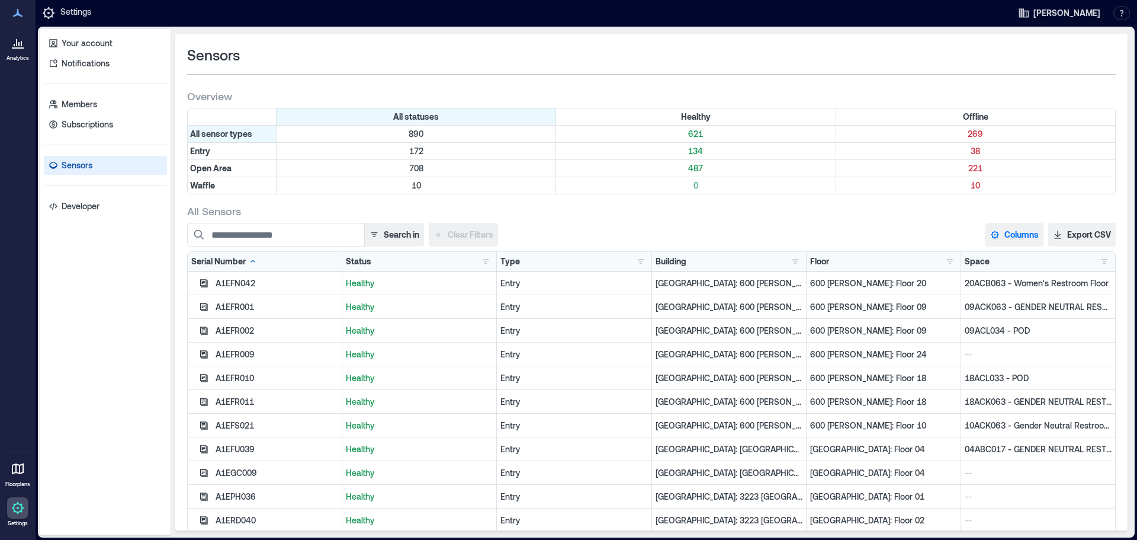
click at [1018, 241] on button "Columns" at bounding box center [1015, 235] width 58 height 24
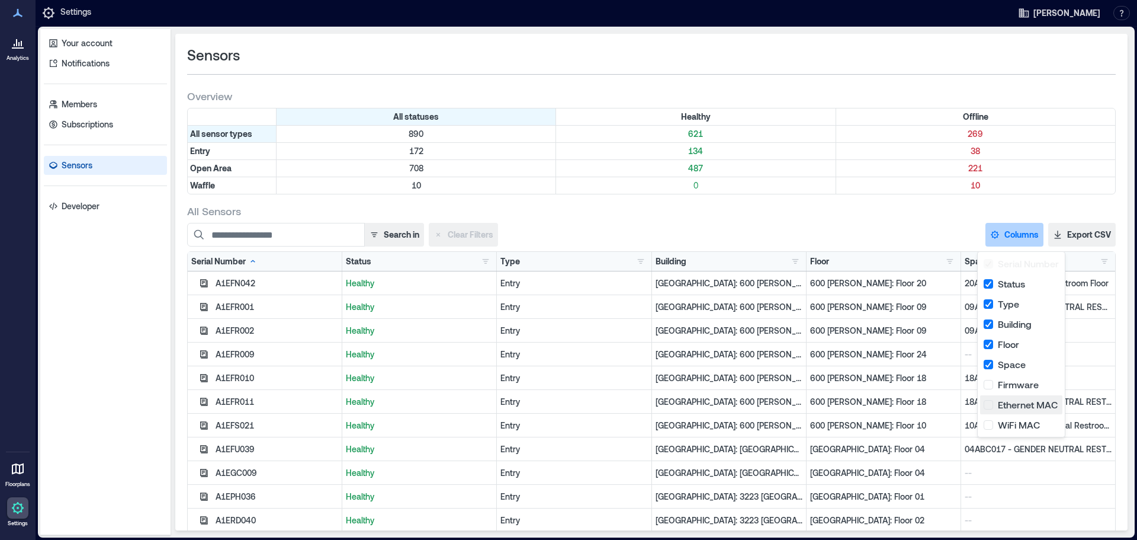
click at [985, 408] on button "Ethernet MAC" at bounding box center [1021, 404] width 82 height 19
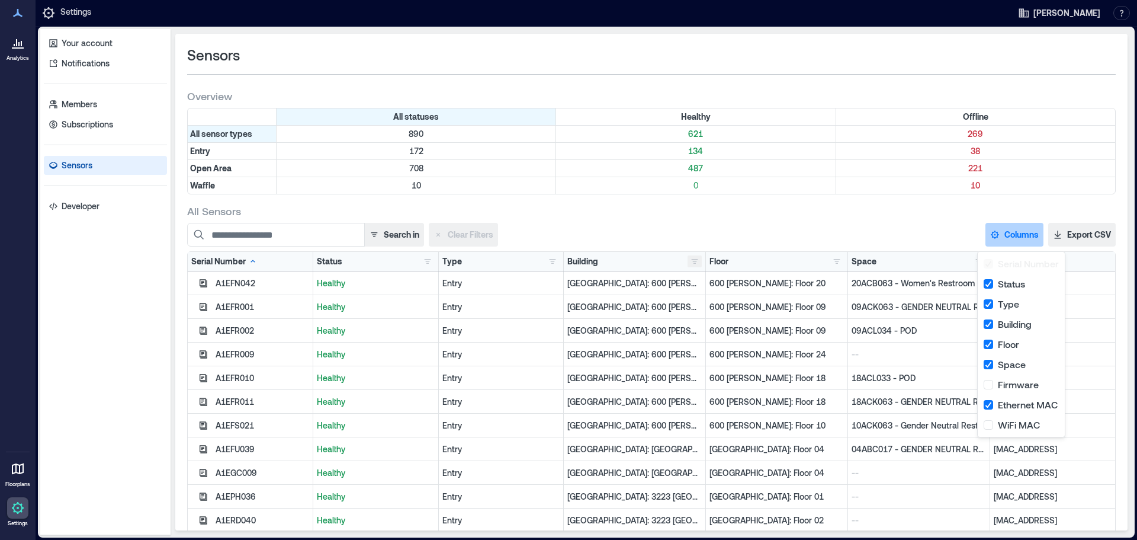
click at [688, 262] on button "button" at bounding box center [695, 261] width 14 height 12
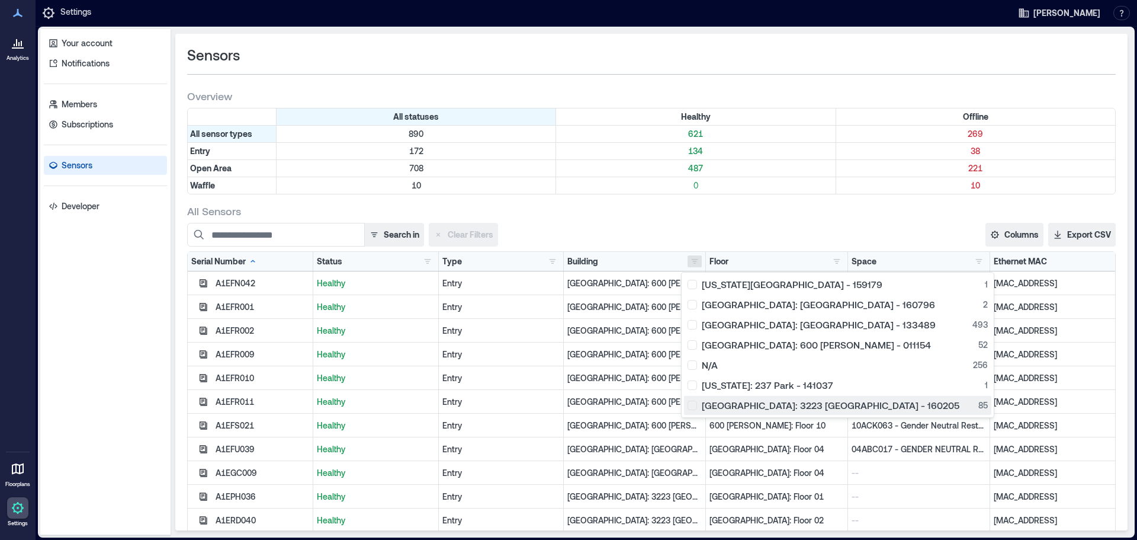
click at [692, 406] on div "[GEOGRAPHIC_DATA]: 3223 [GEOGRAPHIC_DATA] - 160205 85" at bounding box center [838, 405] width 300 height 12
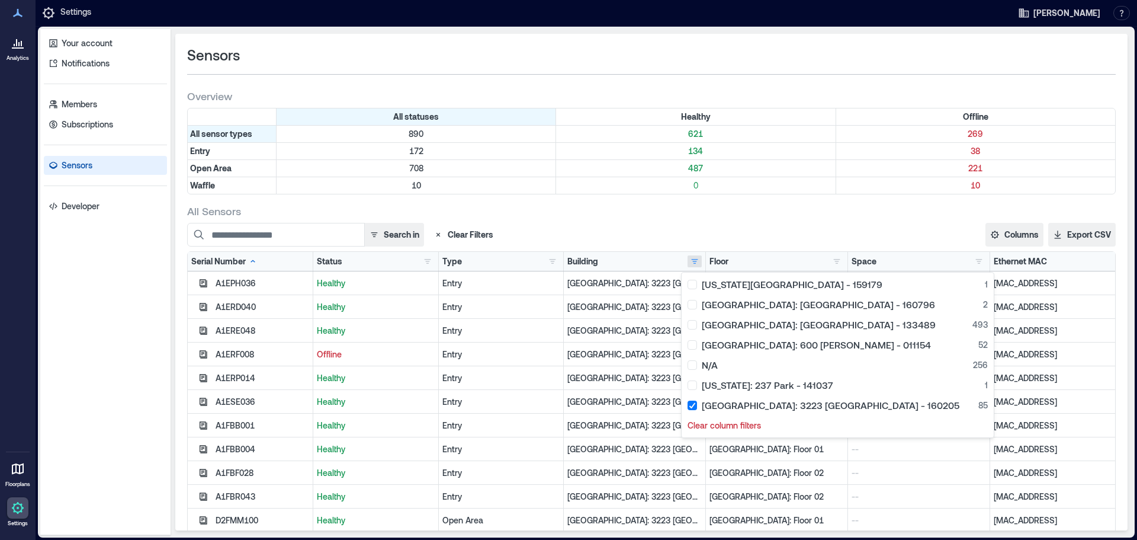
click at [907, 217] on div "All Sensors" at bounding box center [651, 211] width 929 height 14
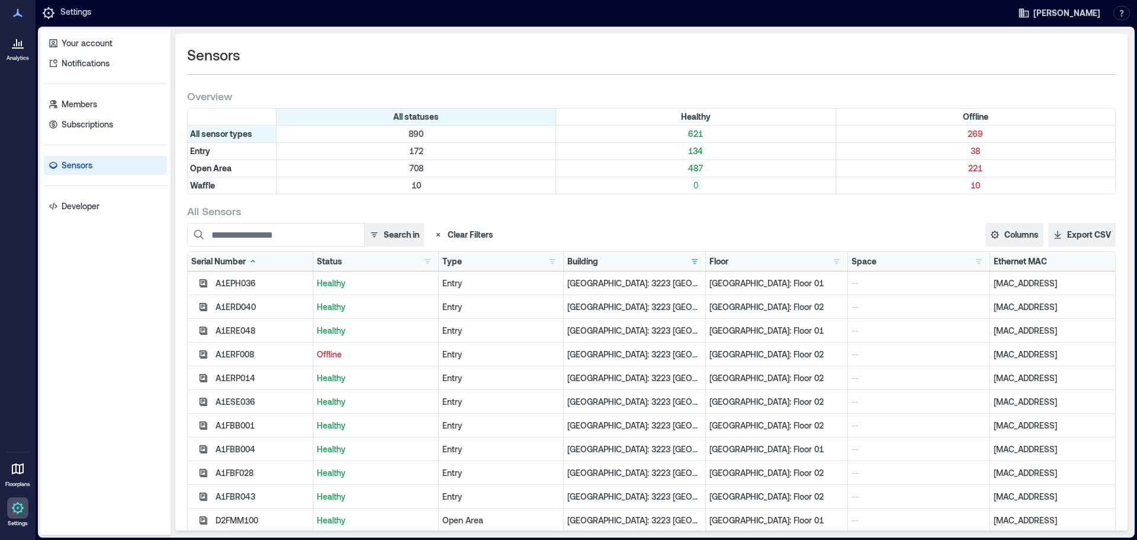
drag, startPoint x: 1056, startPoint y: 354, endPoint x: 212, endPoint y: 360, distance: 843.6
click at [212, 360] on div "A1ERF008 Offline Entry Palo Alto: 3223 Hanover - 160205 Palo Alto: Floor 02 -- …" at bounding box center [652, 354] width 928 height 24
click at [164, 368] on div "Your account Notifications Members Subscriptions Sensors Developer" at bounding box center [105, 282] width 130 height 506
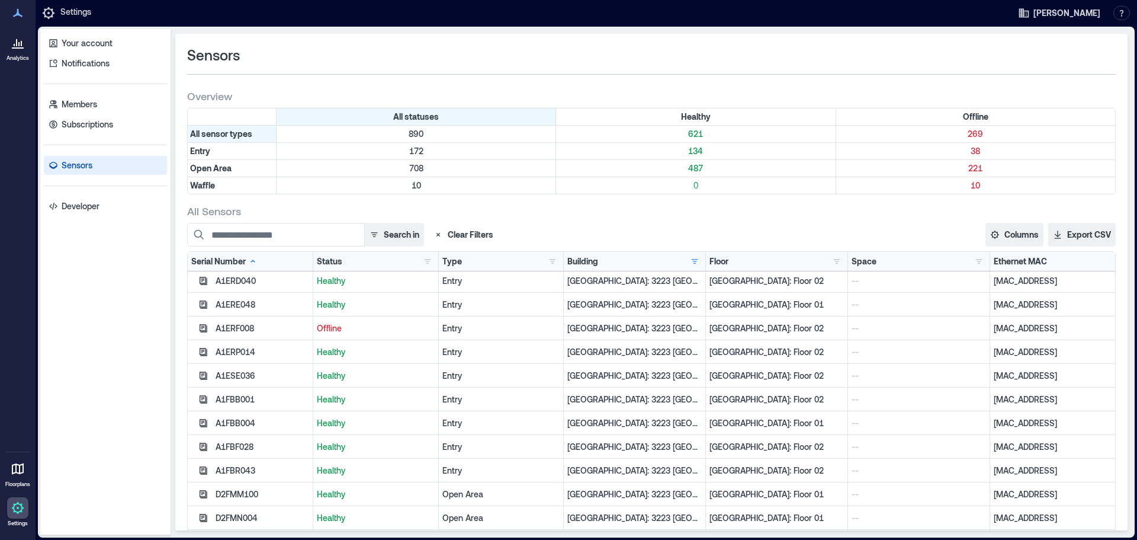
scroll to position [39, 0]
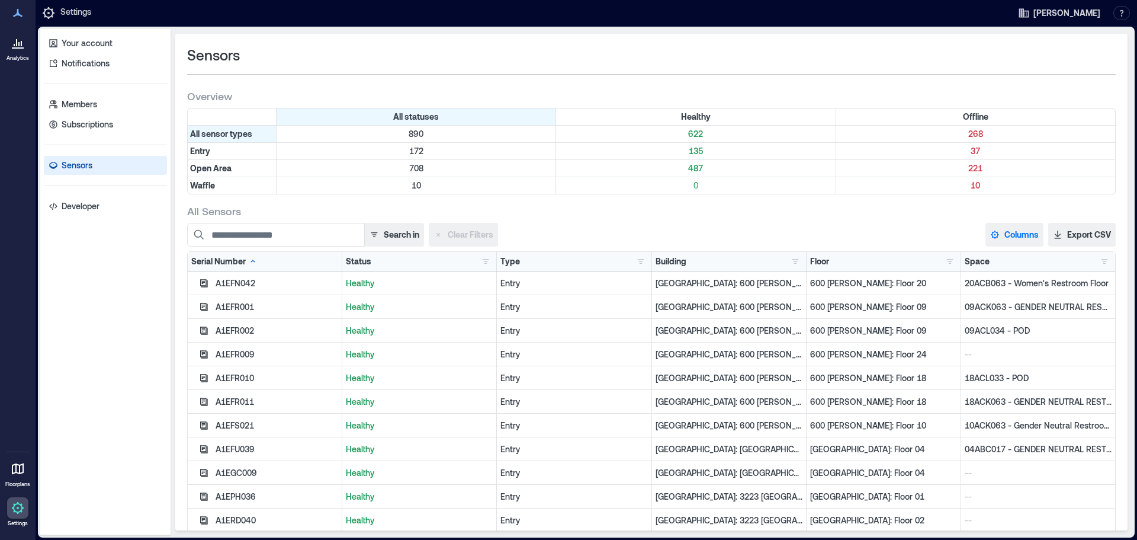
click at [1008, 229] on button "Columns" at bounding box center [1015, 235] width 58 height 24
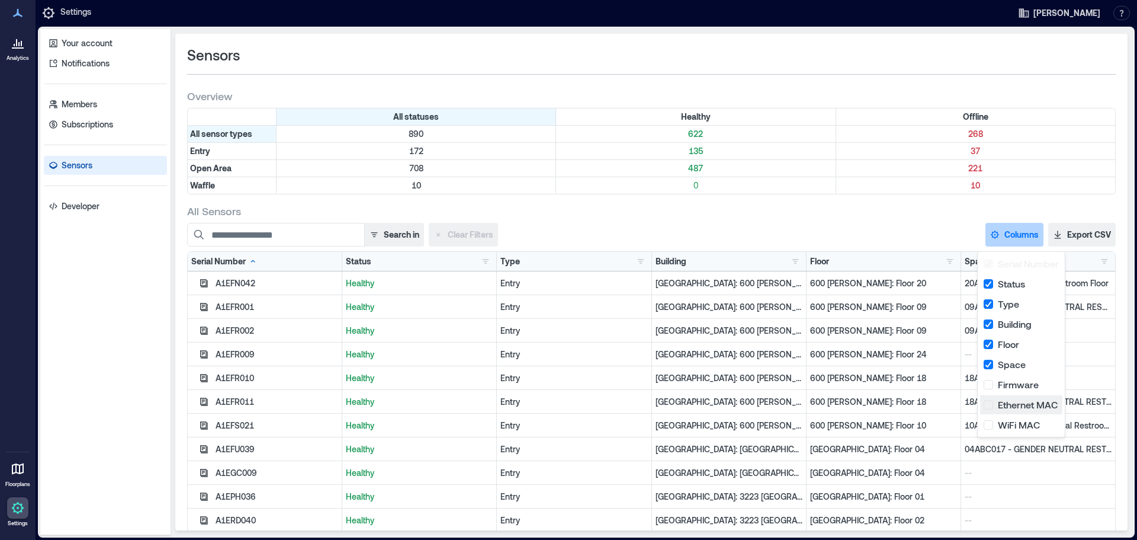
click at [989, 405] on button "Ethernet MAC" at bounding box center [1021, 404] width 82 height 19
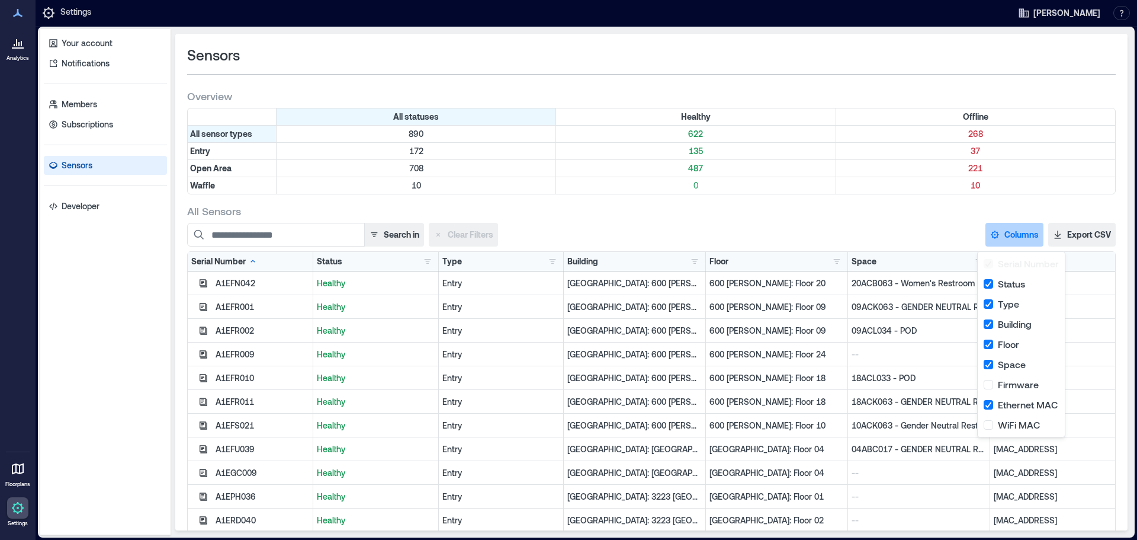
click at [740, 227] on div "Search in Clear Filters Columns Serial Number Status Type Building Floor Space …" at bounding box center [651, 235] width 929 height 24
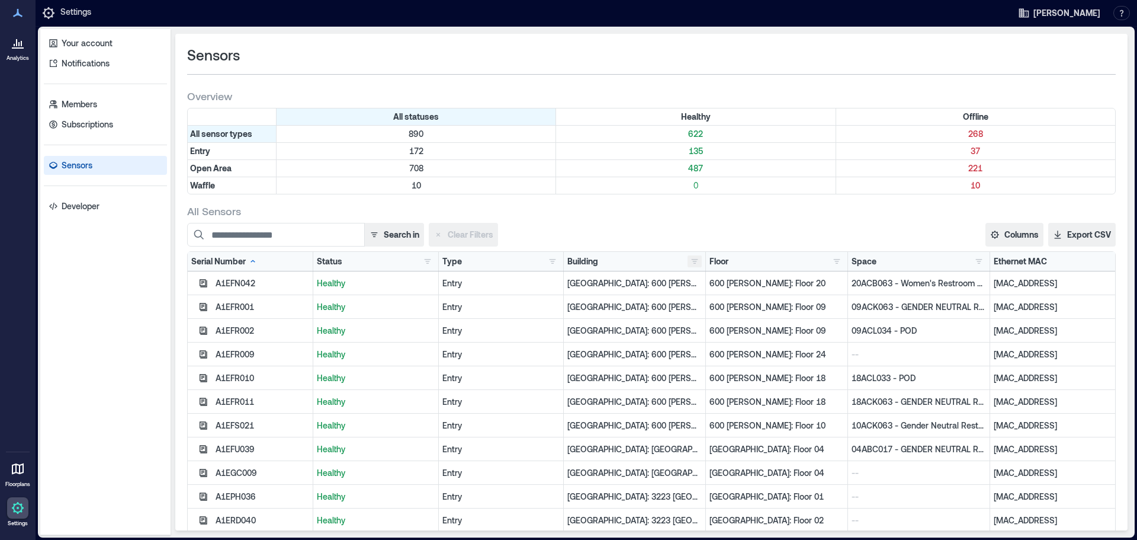
click at [688, 260] on button "button" at bounding box center [695, 261] width 14 height 12
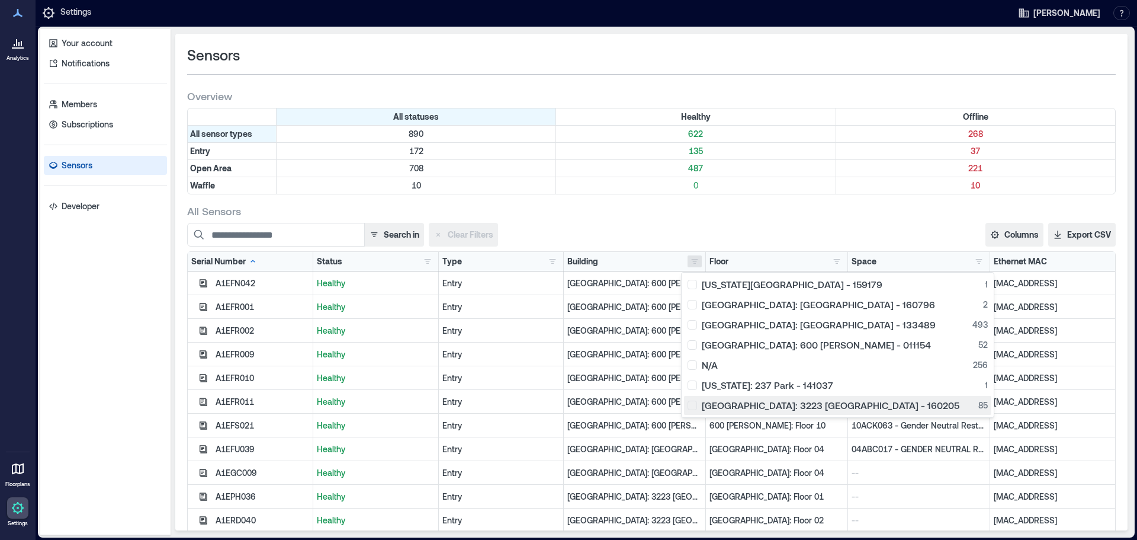
click at [694, 405] on div "[GEOGRAPHIC_DATA]: 3223 [GEOGRAPHIC_DATA] - 160205 85" at bounding box center [838, 405] width 300 height 12
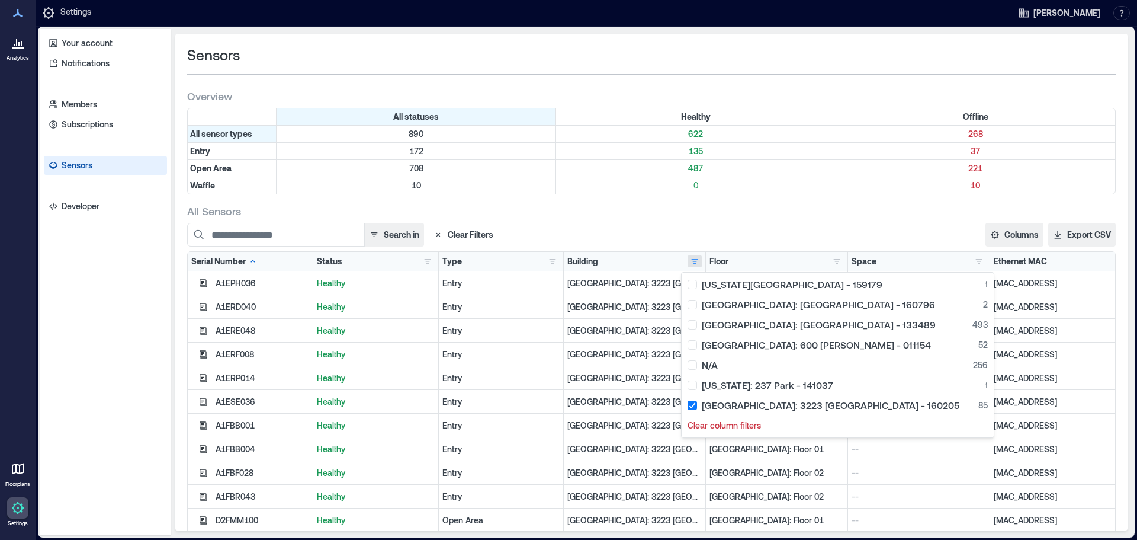
click at [142, 342] on div "Your account Notifications Members Subscriptions Sensors Developer" at bounding box center [105, 282] width 130 height 506
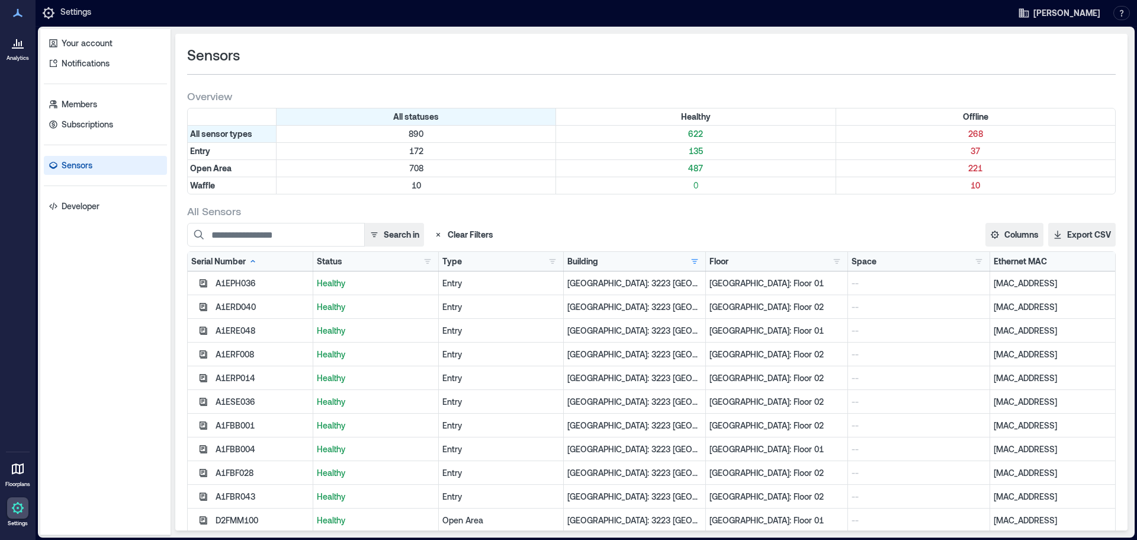
click at [698, 43] on div "Sensors Overview All statuses Healthy Offline All sensor types 890 622 268 Entr…" at bounding box center [651, 282] width 953 height 496
